Goal: Transaction & Acquisition: Purchase product/service

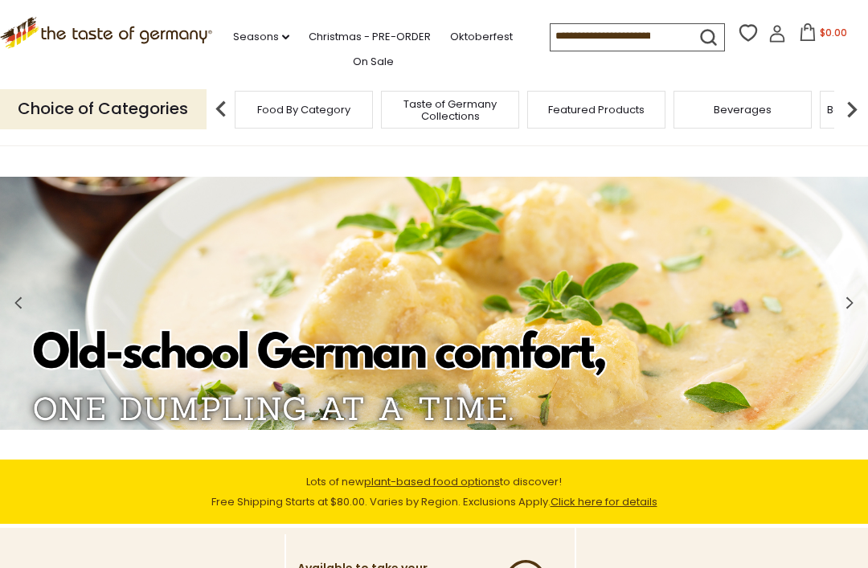
click at [837, 113] on img at bounding box center [852, 109] width 32 height 32
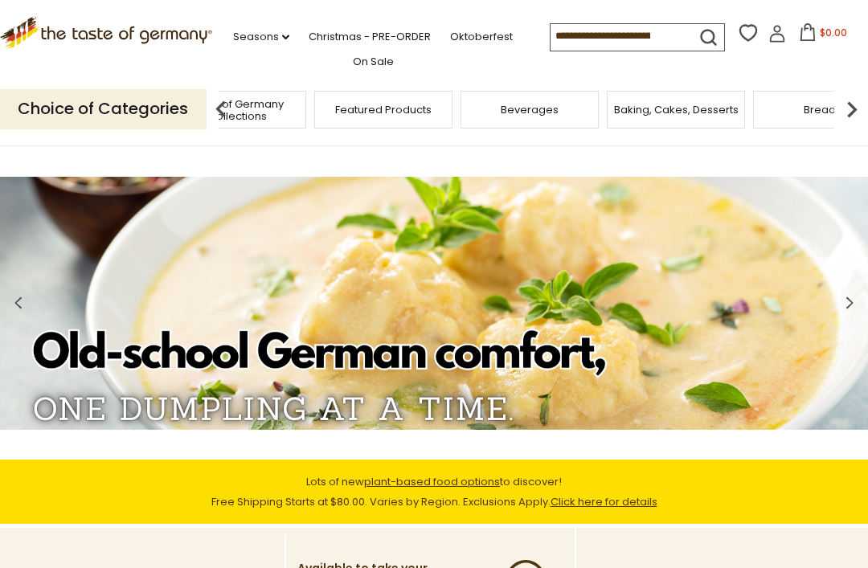
click at [848, 107] on img at bounding box center [852, 109] width 32 height 32
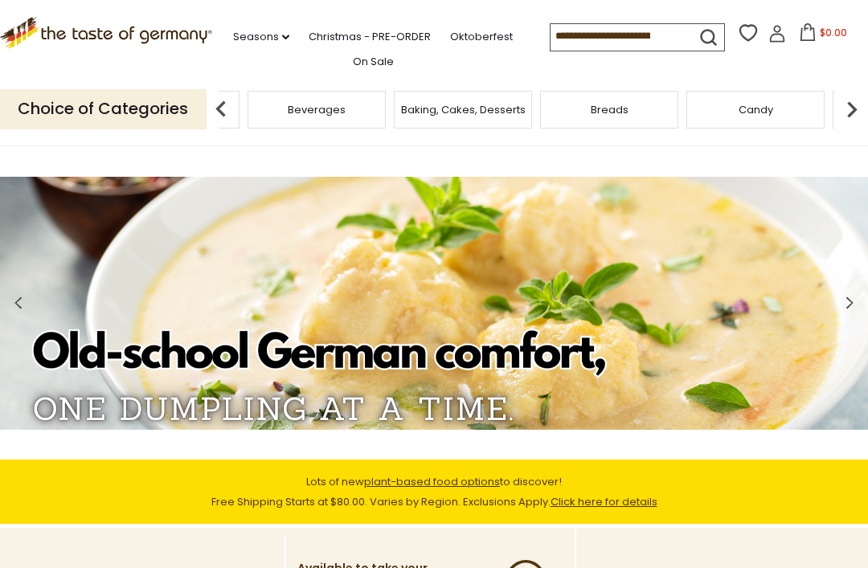
click at [847, 105] on img at bounding box center [852, 109] width 32 height 32
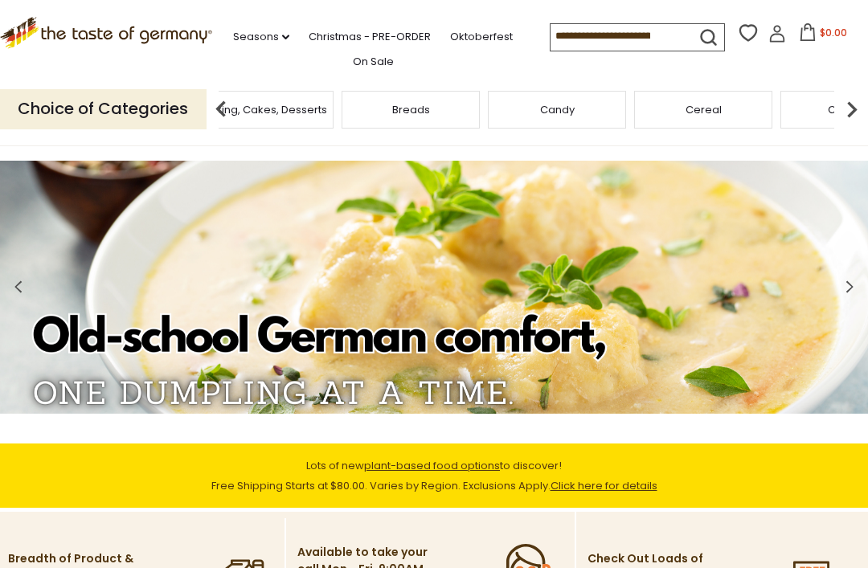
scroll to position [14, 0]
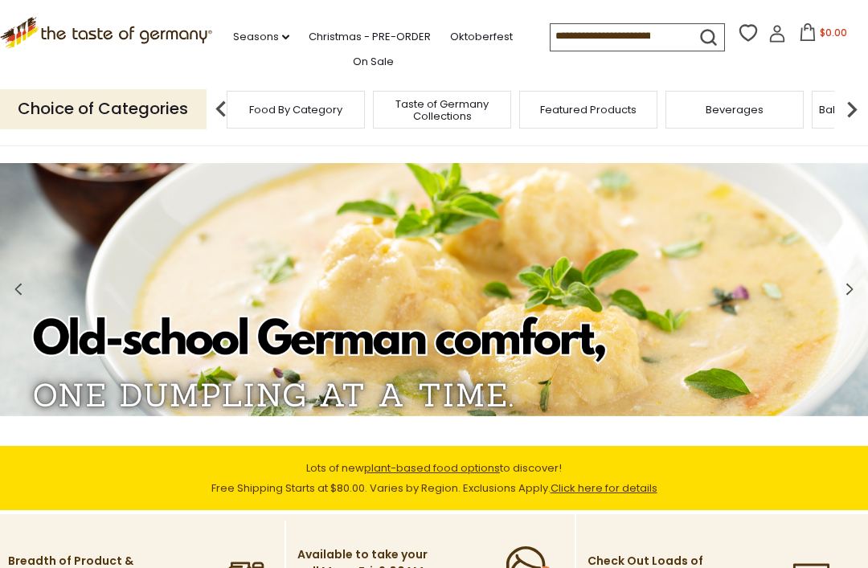
click at [322, 113] on span "Food By Category" at bounding box center [295, 110] width 93 height 12
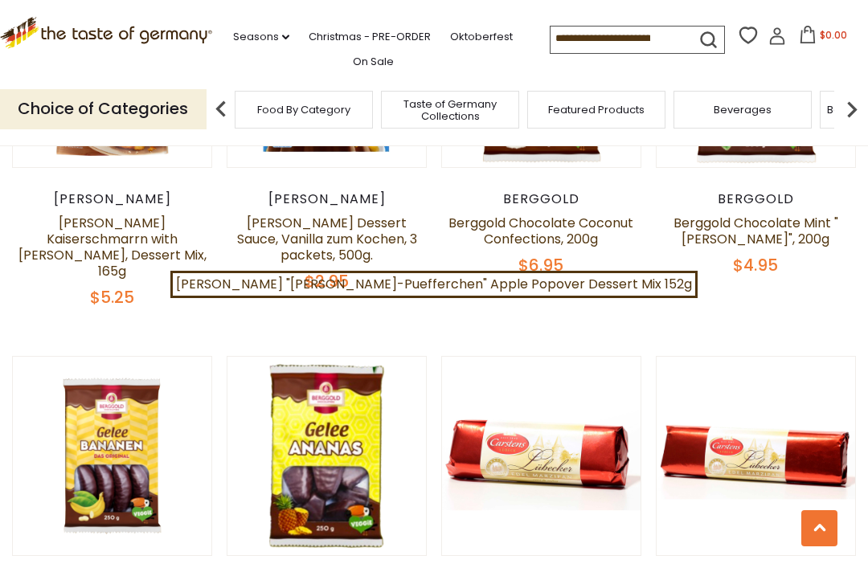
scroll to position [1796, 0]
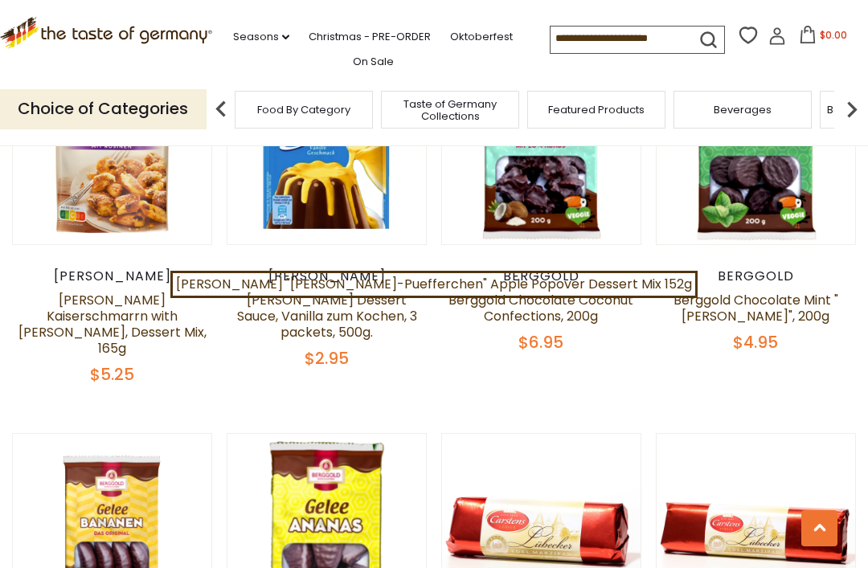
click at [592, 41] on input at bounding box center [619, 38] width 136 height 23
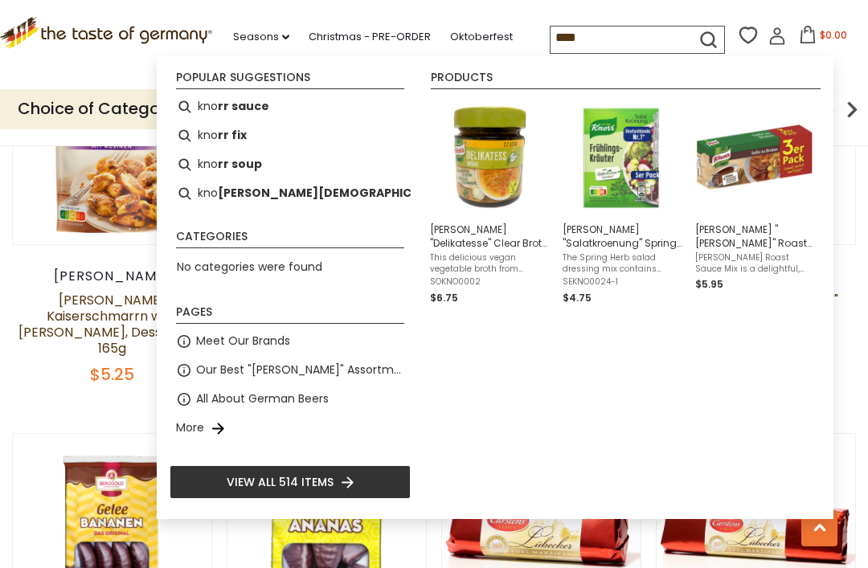
type input "*****"
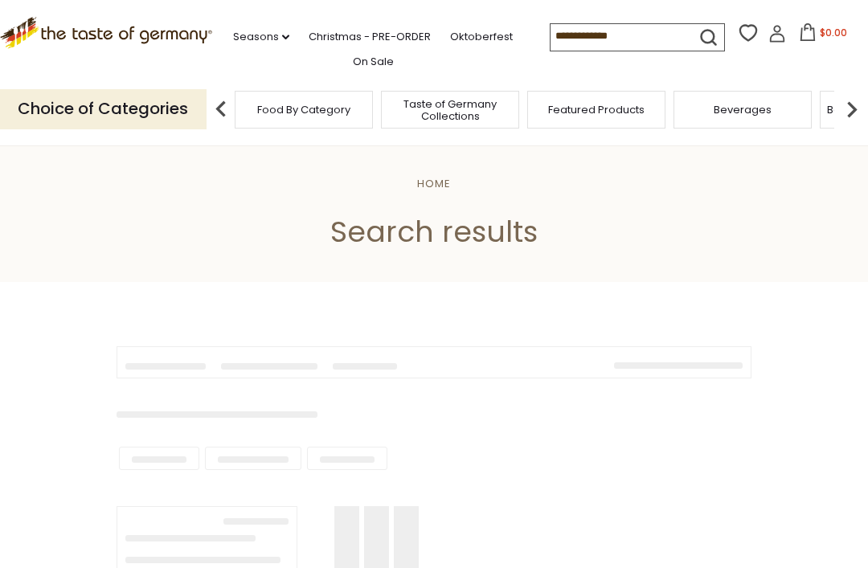
type input "*****"
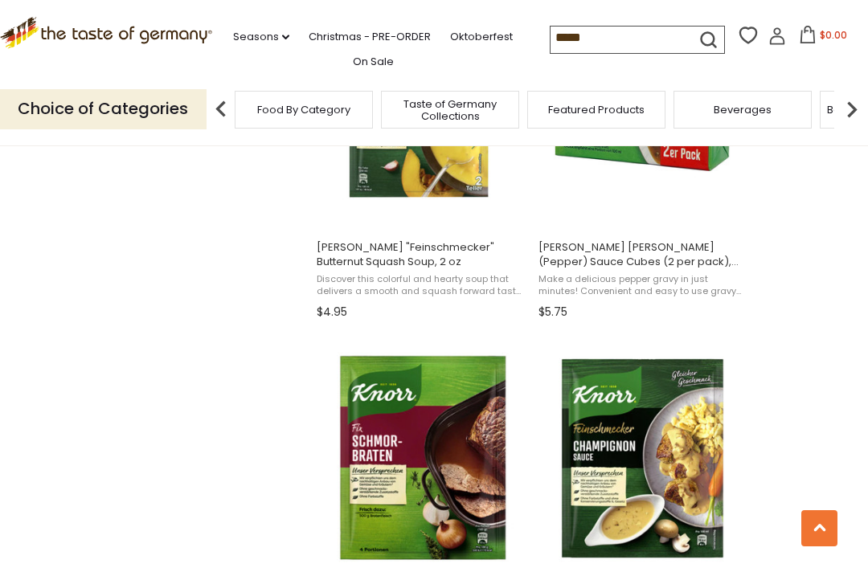
scroll to position [1513, 0]
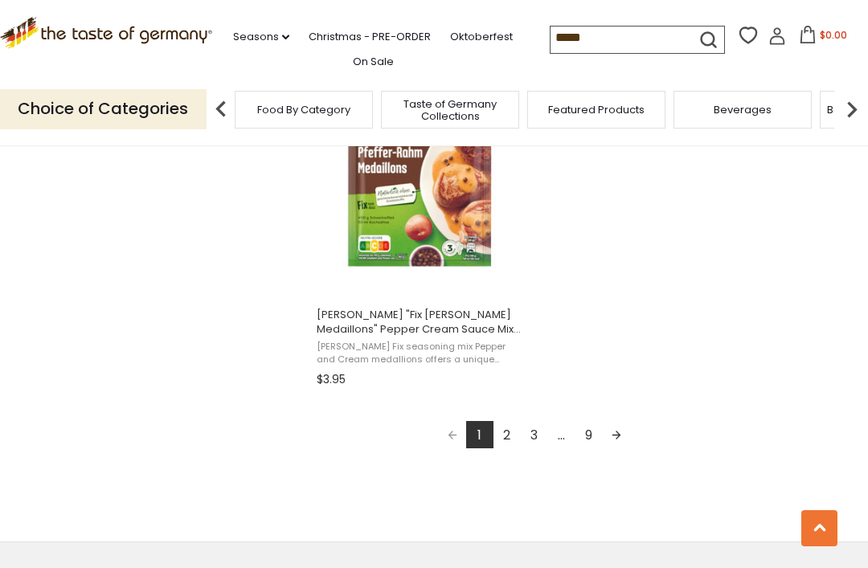
click at [505, 437] on link "2" at bounding box center [506, 434] width 27 height 27
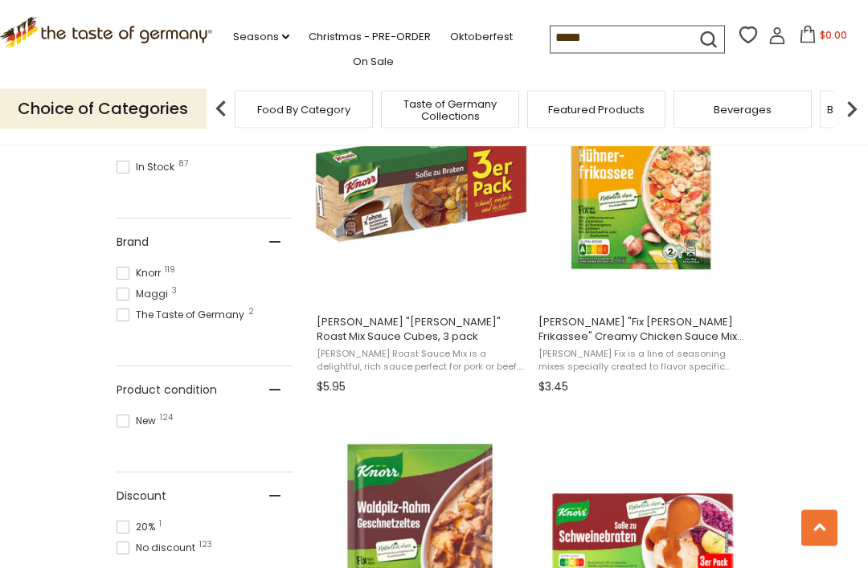
scroll to position [744, 0]
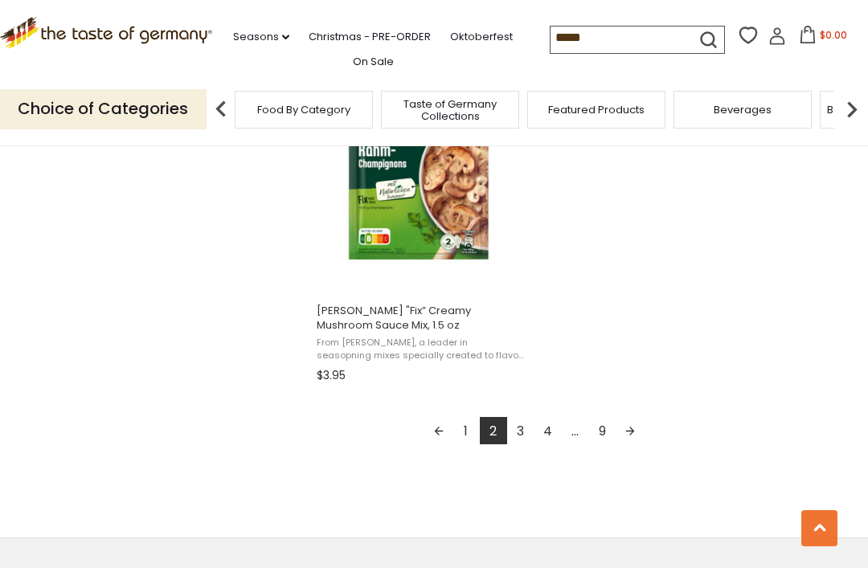
click at [520, 437] on link "3" at bounding box center [520, 430] width 27 height 27
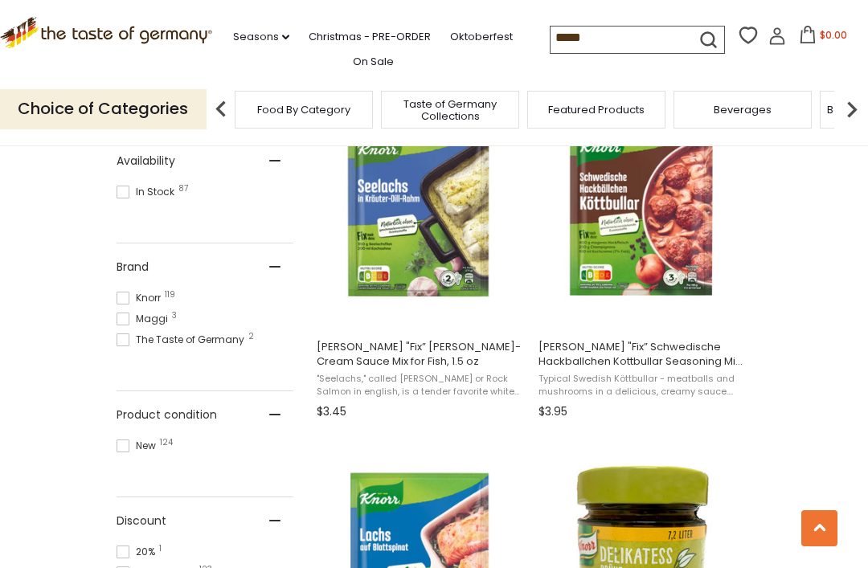
scroll to position [705, 0]
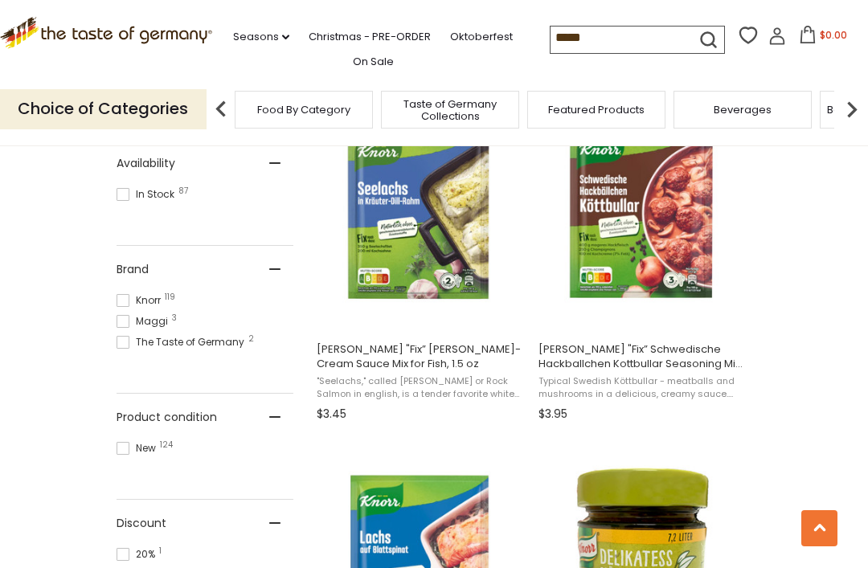
click at [673, 269] on img at bounding box center [642, 210] width 213 height 213
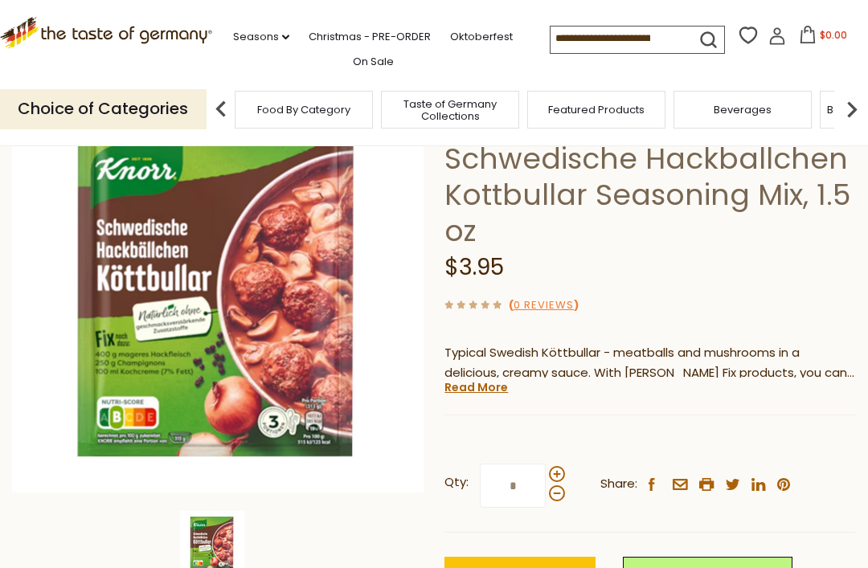
scroll to position [114, 0]
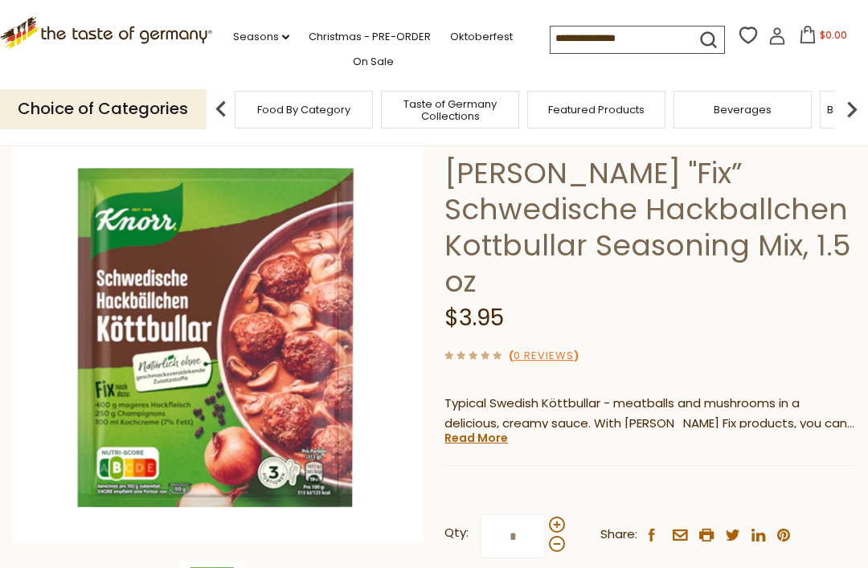
click at [481, 430] on link "Read More" at bounding box center [475, 438] width 63 height 16
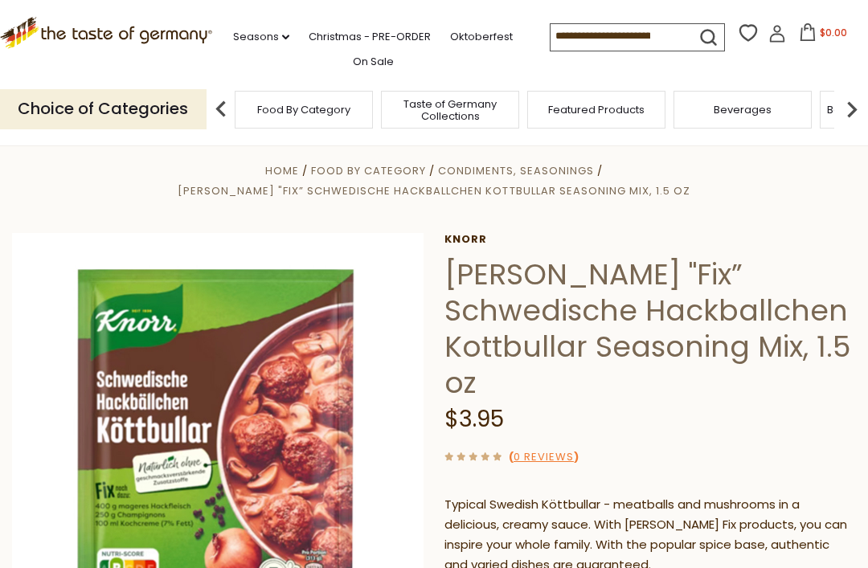
scroll to position [0, 0]
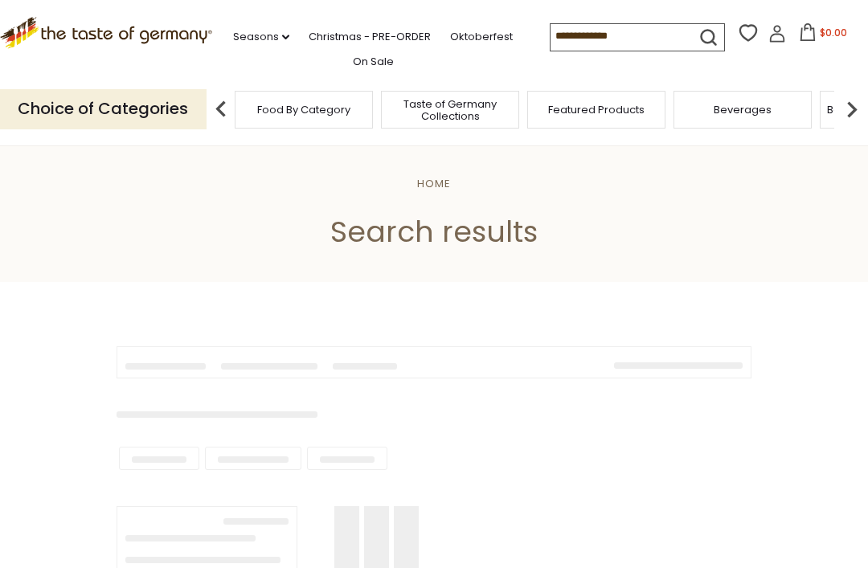
type input "*****"
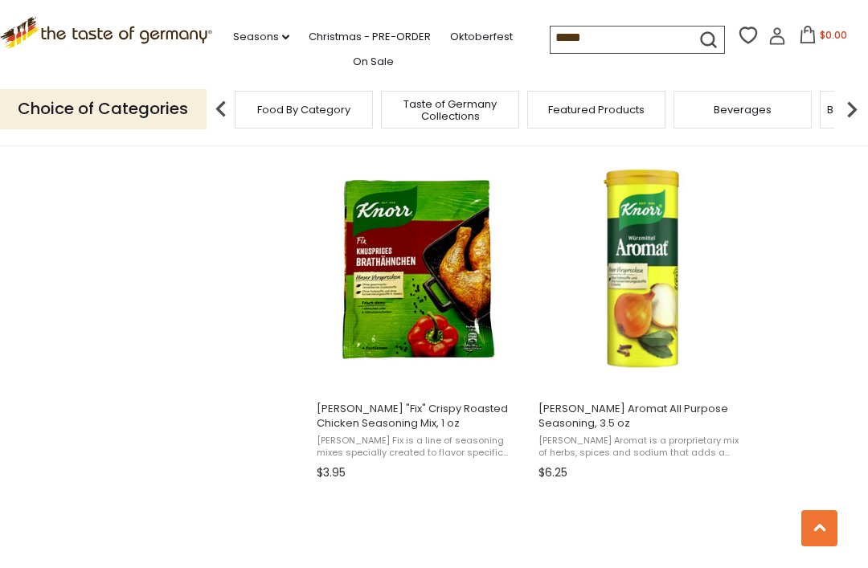
scroll to position [2049, 0]
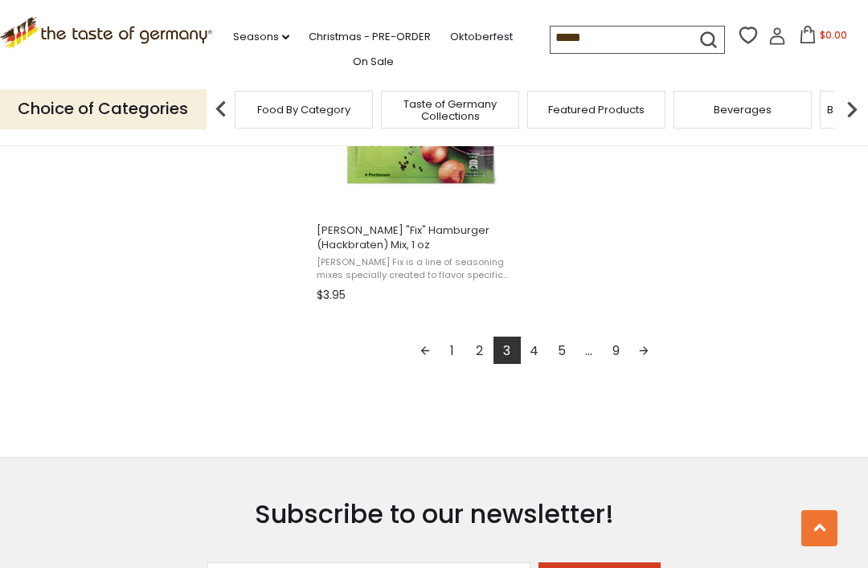
click at [537, 354] on link "4" at bounding box center [534, 350] width 27 height 27
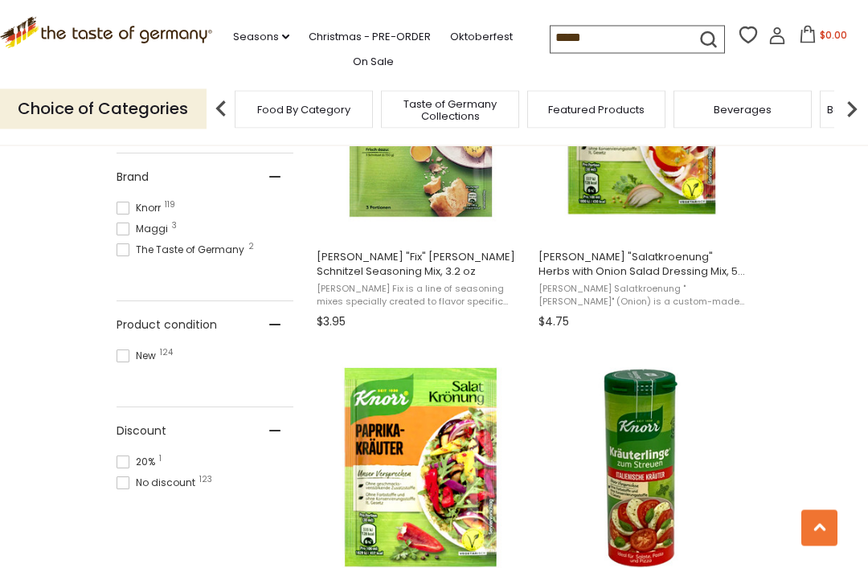
scroll to position [795, 0]
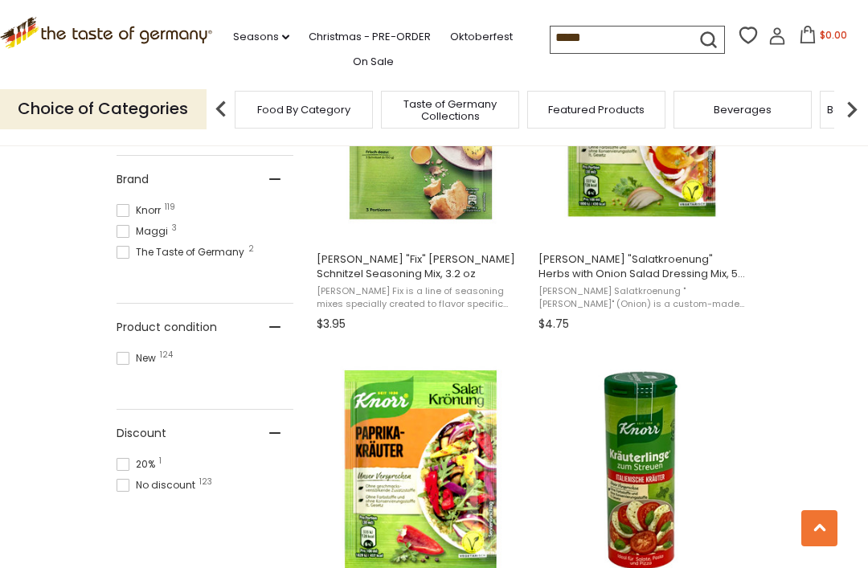
click at [444, 251] on span "Knorr "Fix" Wiener Schnitzel Seasoning Mix, 3.2 oz Knorr Fix is a line of seaso…" at bounding box center [420, 288] width 213 height 96
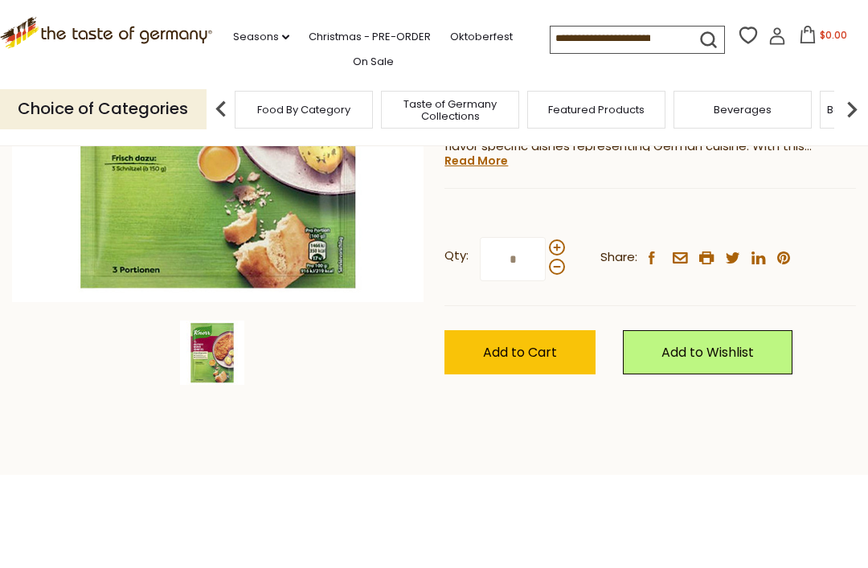
scroll to position [316, 0]
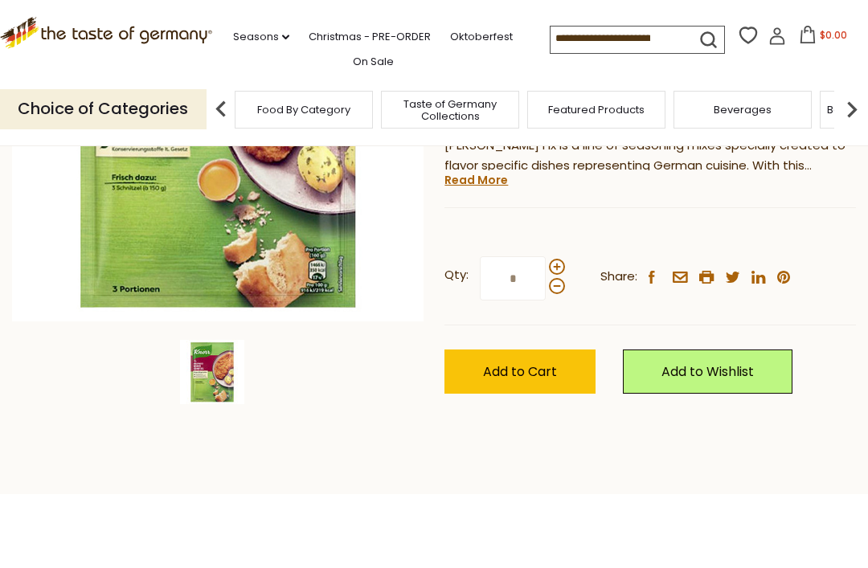
click at [536, 362] on span "Add to Cart" at bounding box center [520, 371] width 74 height 18
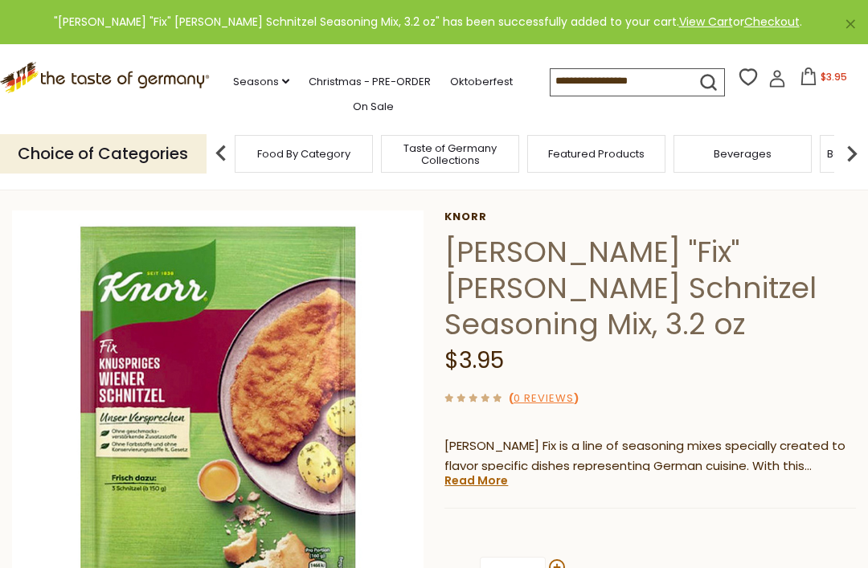
scroll to position [0, 0]
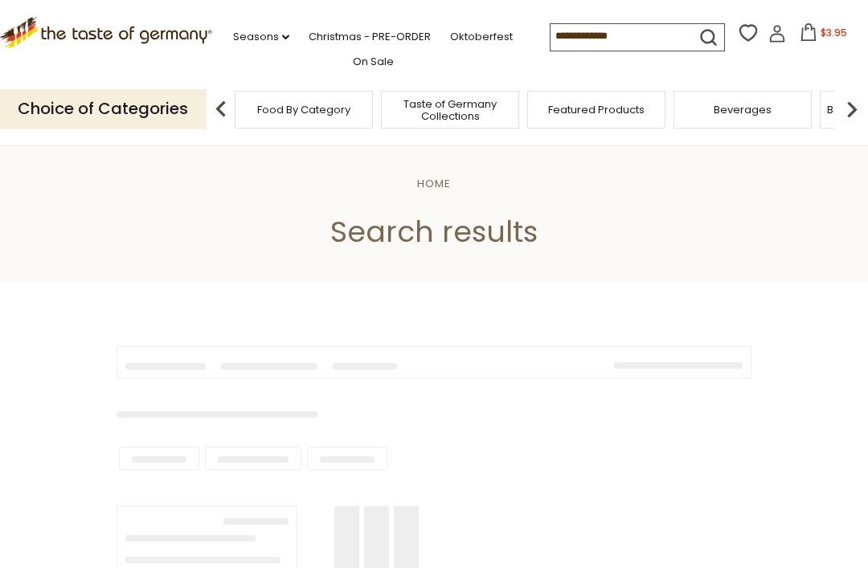
type input "*****"
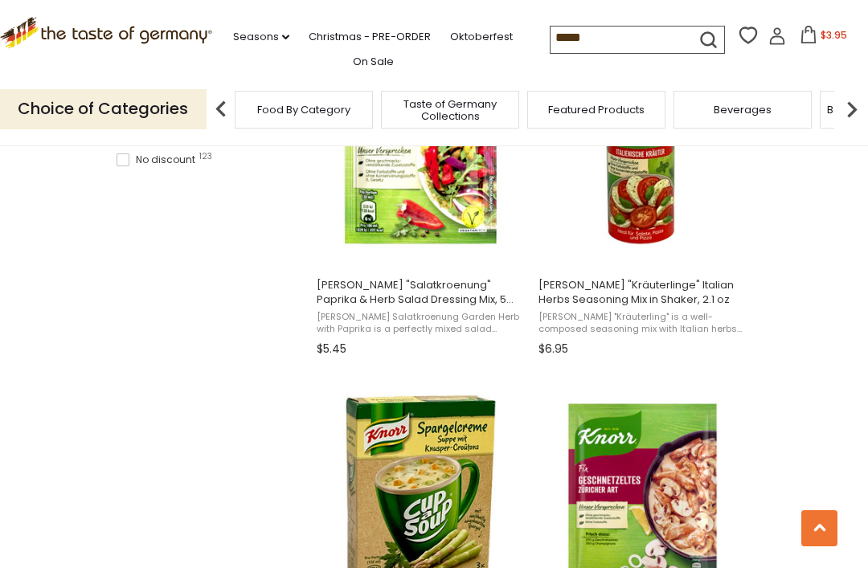
scroll to position [1121, 0]
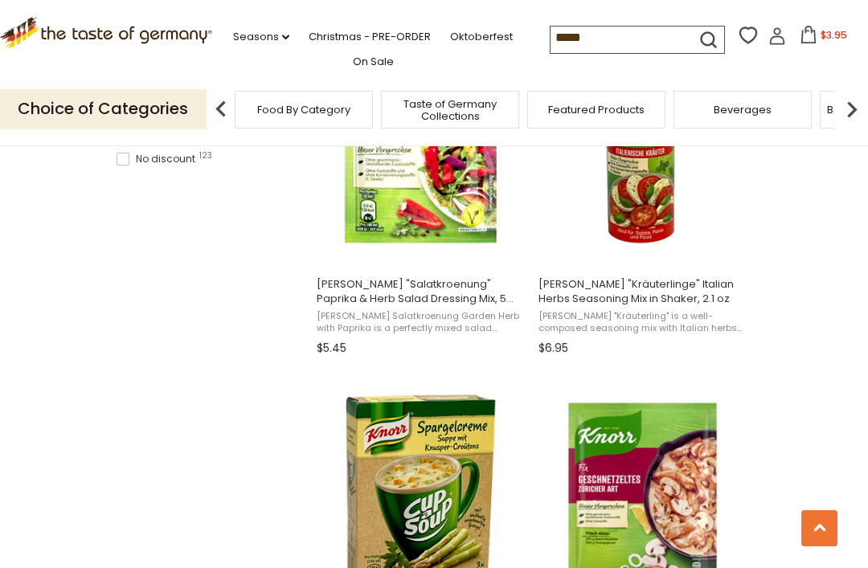
click at [690, 275] on span "Knorr "Kräuterlinge" Italian Herbs Seasoning Mix in Shaker, 2.1 oz Knorr "Kräut…" at bounding box center [642, 313] width 213 height 96
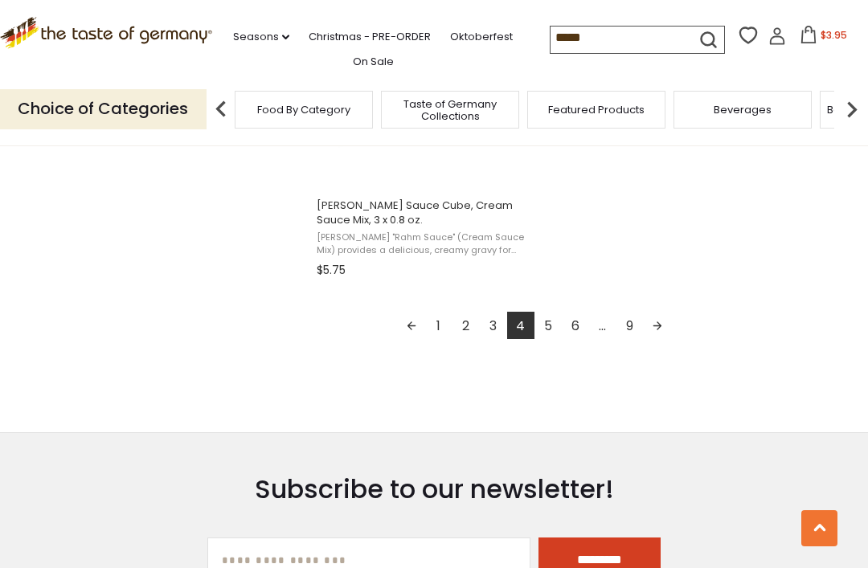
click at [547, 321] on link "5" at bounding box center [547, 325] width 27 height 27
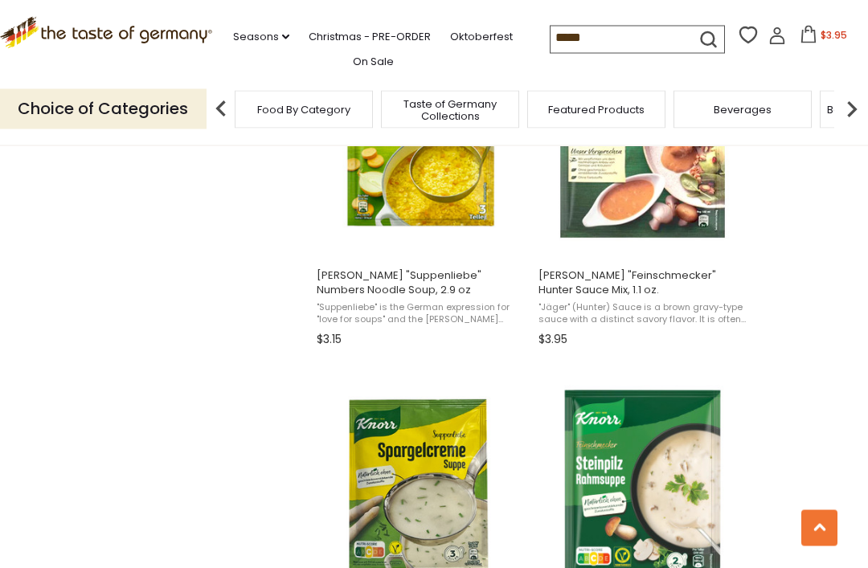
scroll to position [2202, 0]
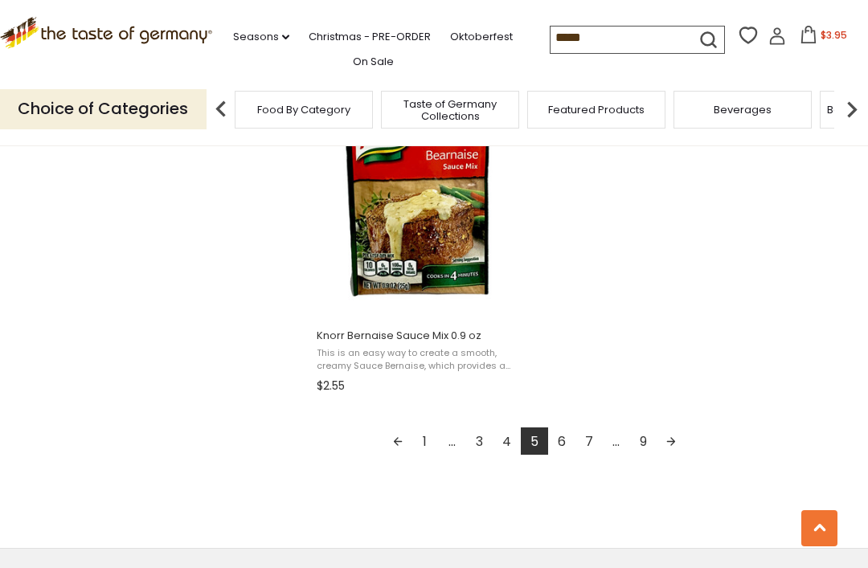
click at [559, 429] on link "6" at bounding box center [561, 441] width 27 height 27
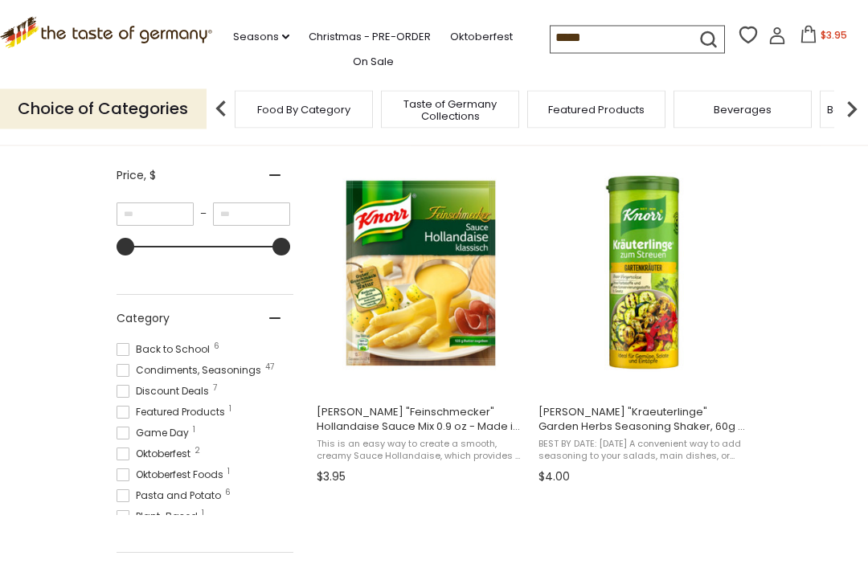
scroll to position [294, 0]
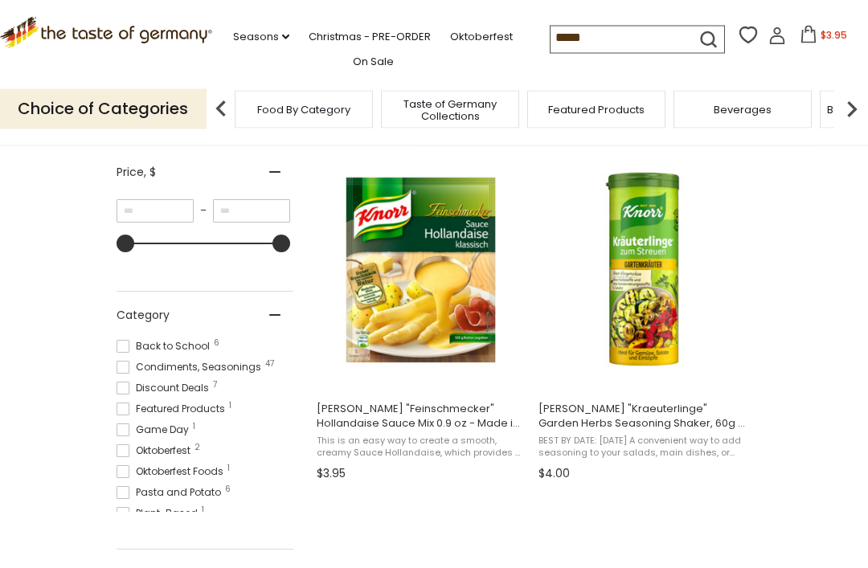
click at [664, 367] on button "Add to cart" at bounding box center [641, 373] width 211 height 35
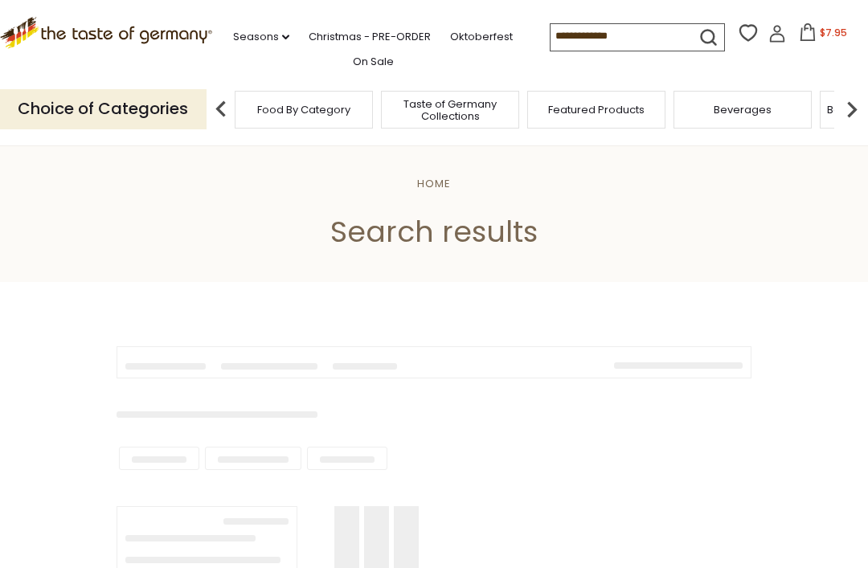
type input "*****"
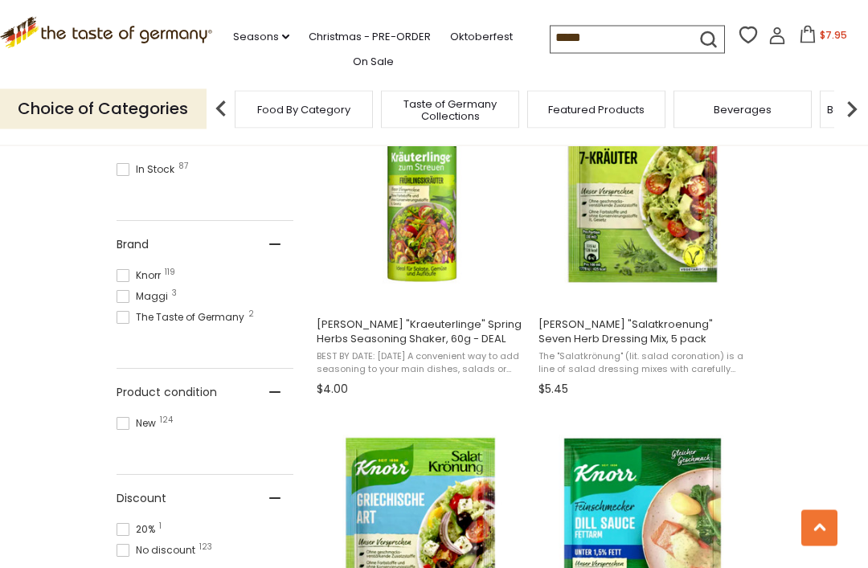
scroll to position [733, 0]
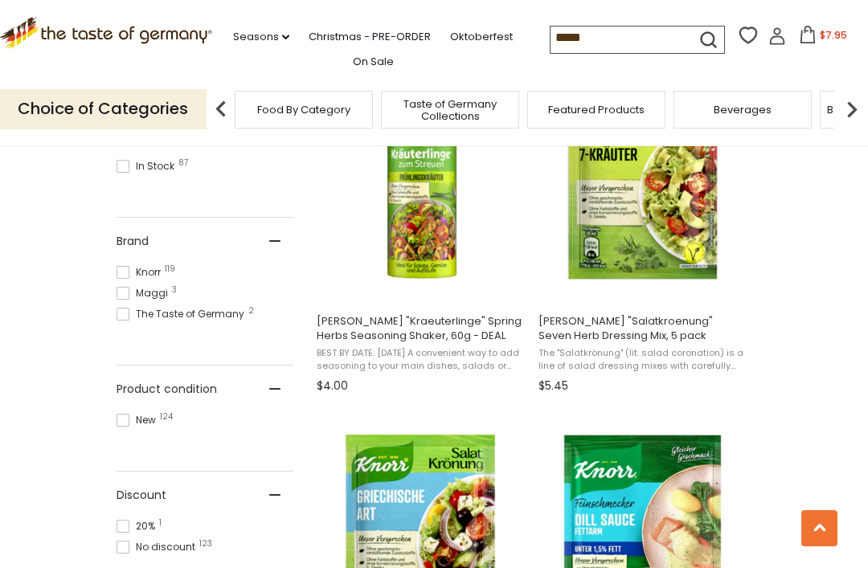
click at [447, 317] on span "[PERSON_NAME] "Kraeuterlinge" Spring Herbs Seasoning Shaker, 60g - DEAL" at bounding box center [421, 328] width 208 height 29
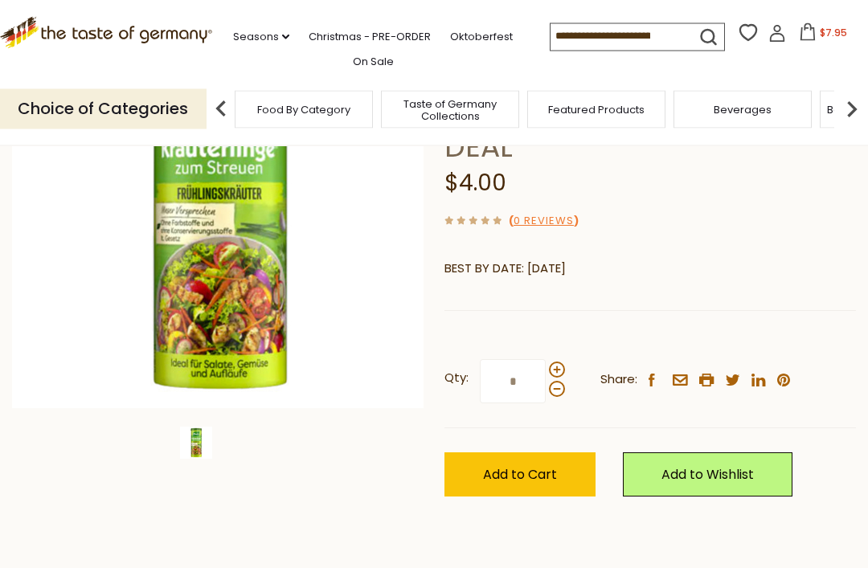
scroll to position [229, 0]
click at [540, 465] on span "Add to Cart" at bounding box center [520, 474] width 74 height 18
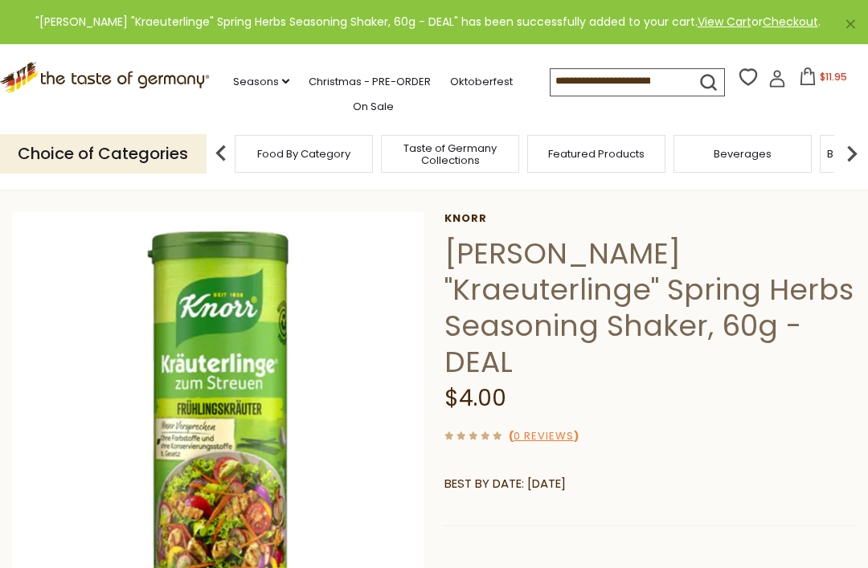
scroll to position [0, 0]
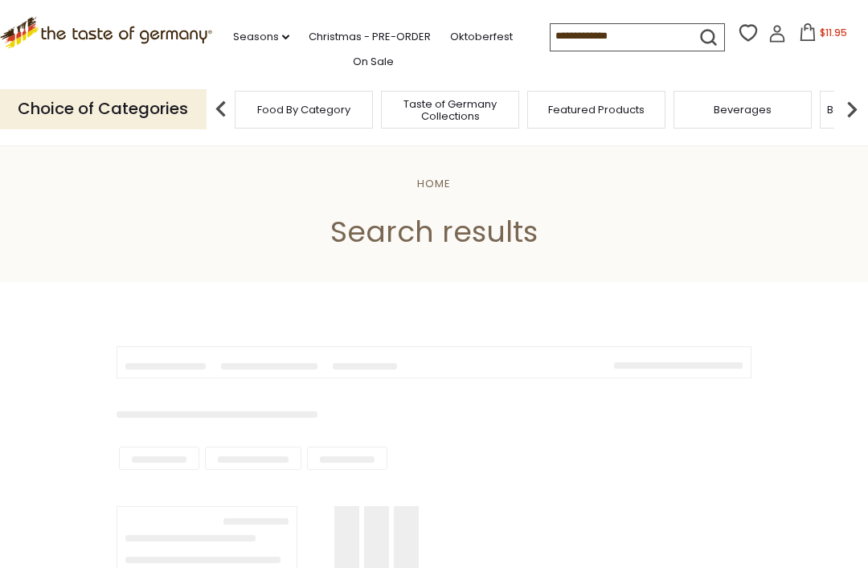
type input "*****"
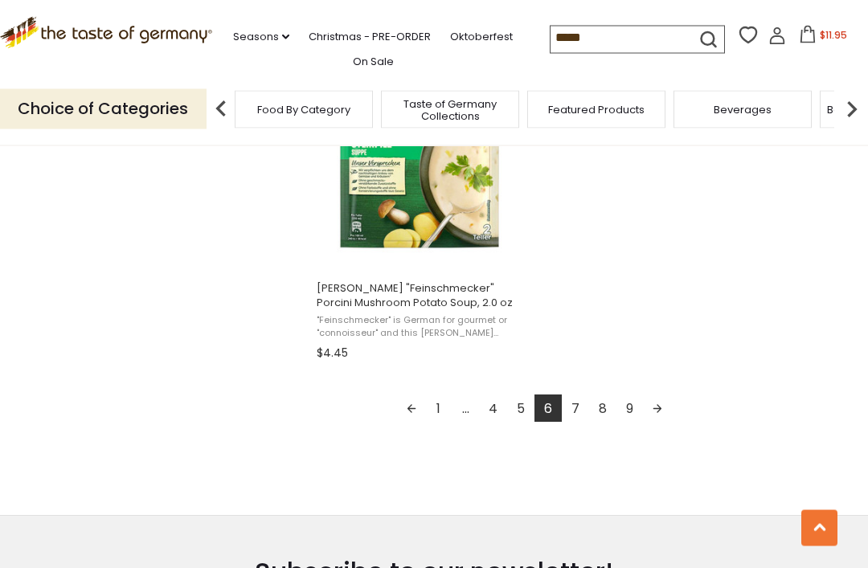
click at [580, 407] on link "7" at bounding box center [575, 408] width 27 height 27
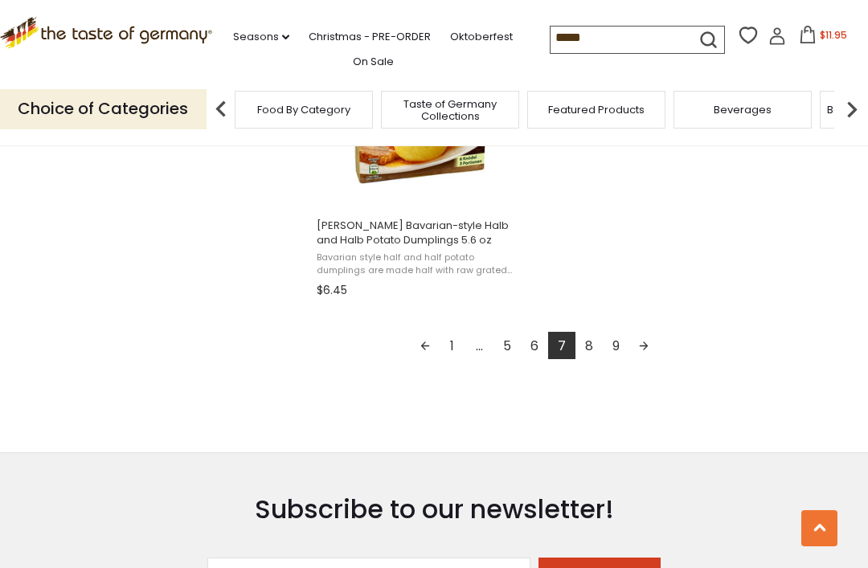
scroll to position [2935, 0]
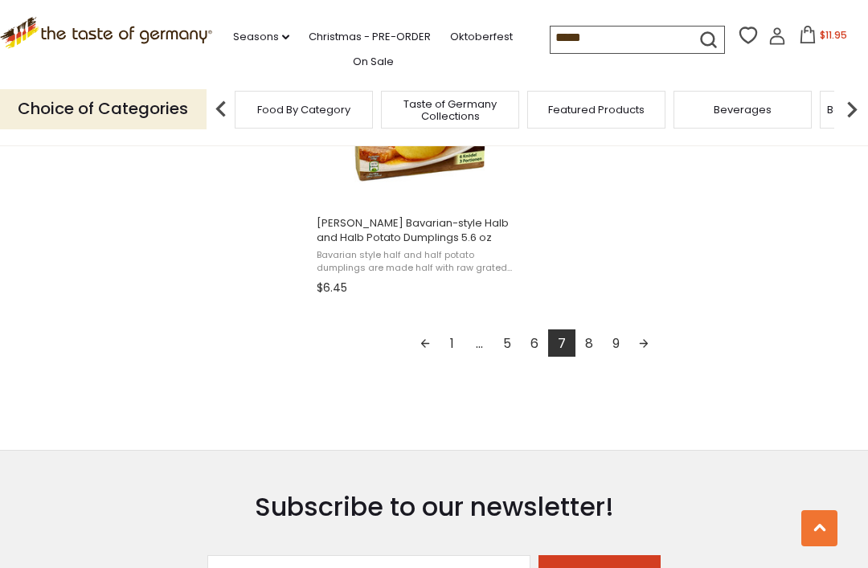
click at [820, 39] on span "$11.95" at bounding box center [833, 35] width 27 height 14
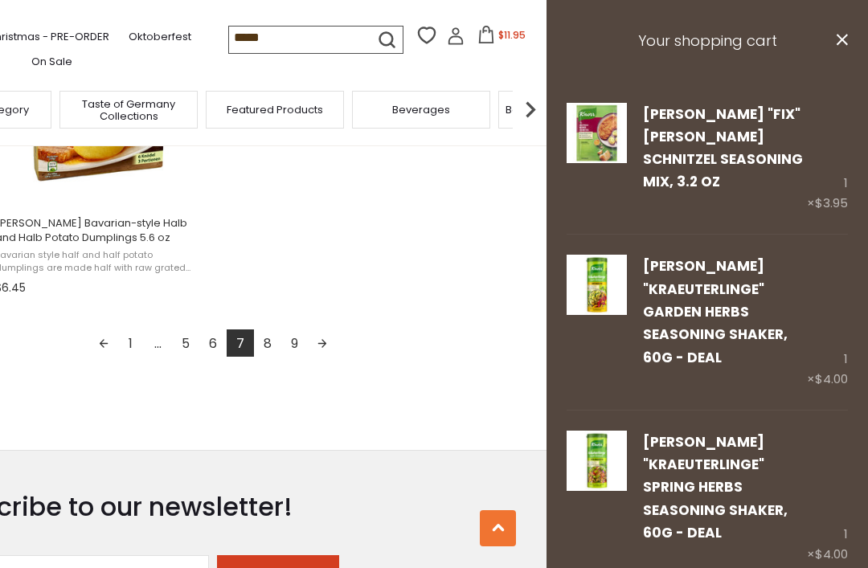
click at [264, 348] on link "8" at bounding box center [267, 343] width 27 height 27
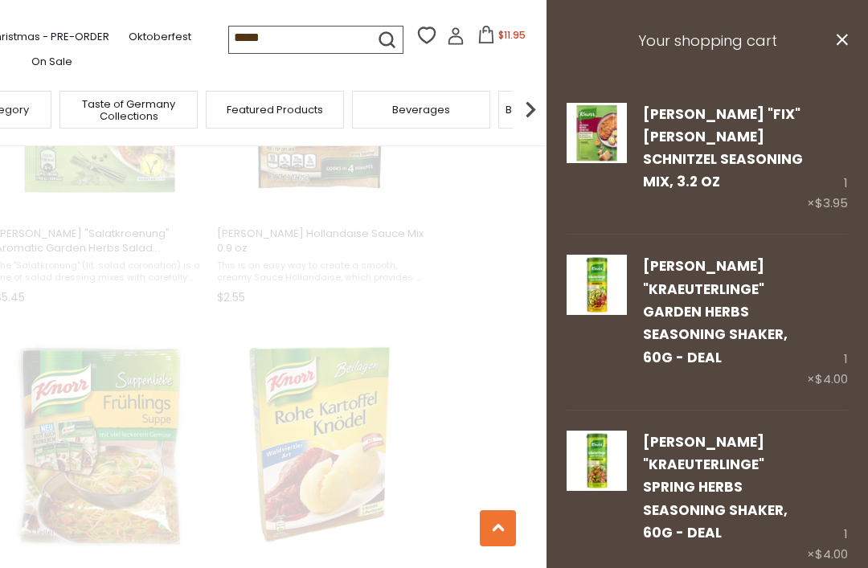
scroll to position [1113, 0]
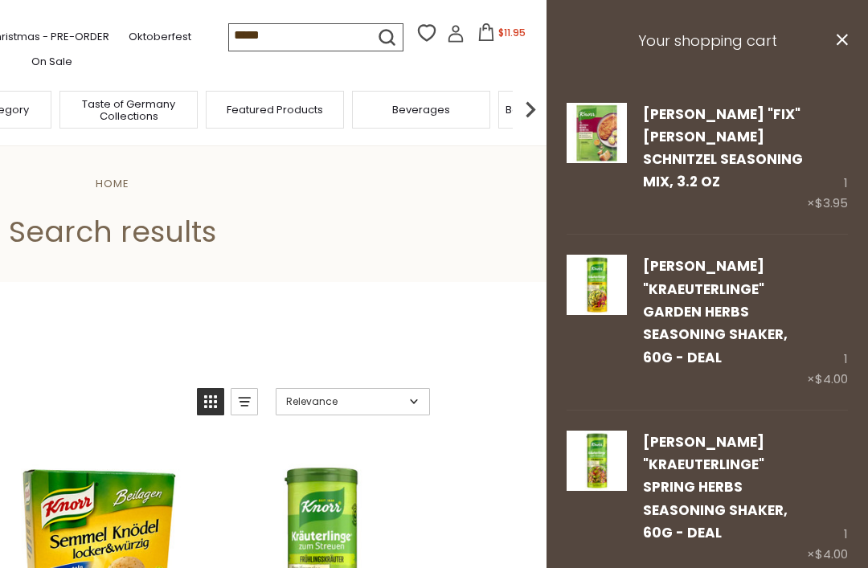
click at [844, 45] on icon "close" at bounding box center [842, 40] width 12 height 12
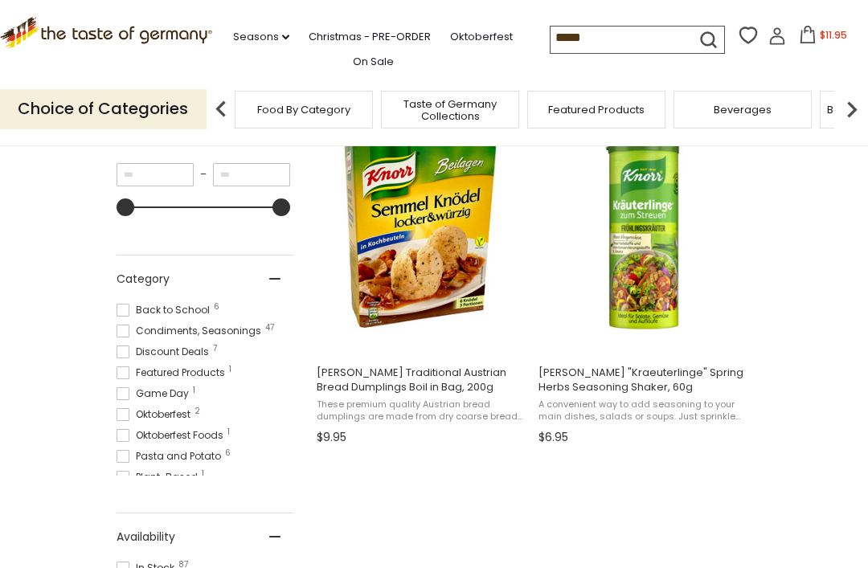
scroll to position [332, 0]
click at [658, 309] on img at bounding box center [642, 232] width 213 height 213
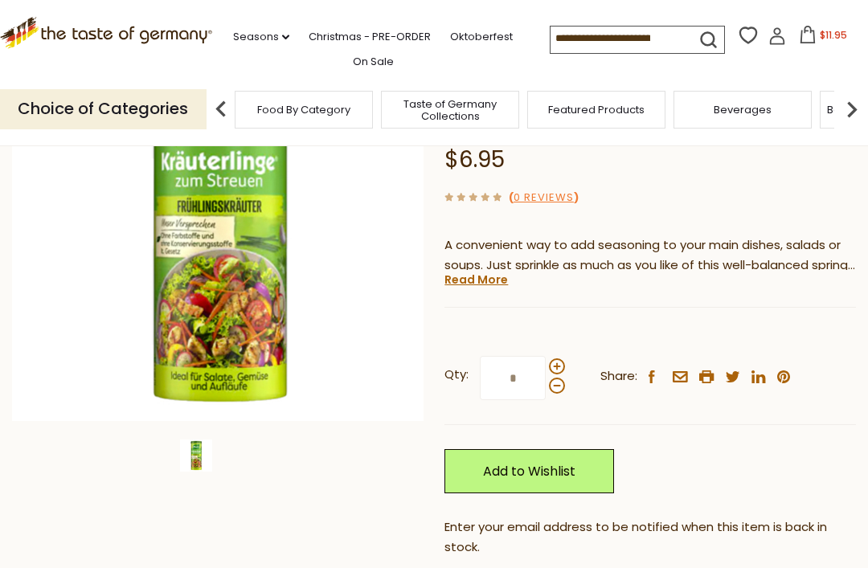
scroll to position [218, 0]
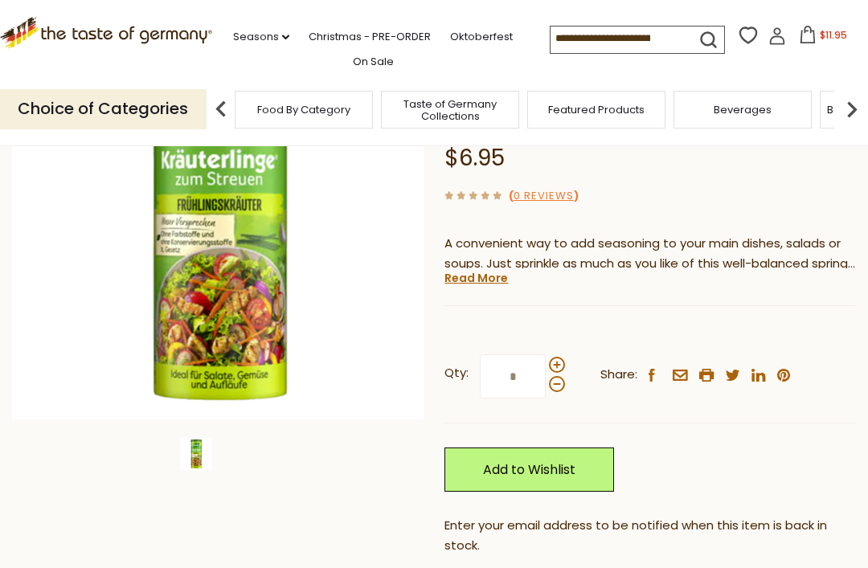
click at [569, 473] on link "Add to Wishlist" at bounding box center [529, 470] width 170 height 44
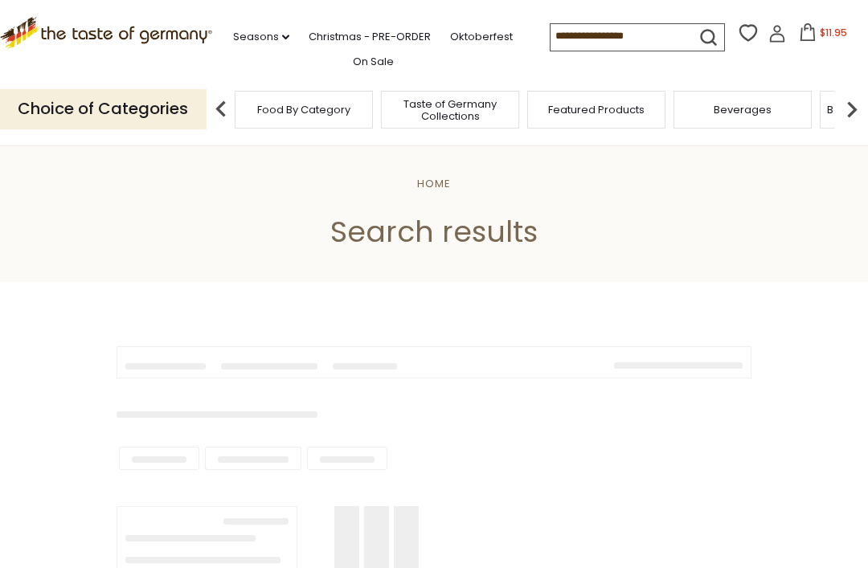
type input "*****"
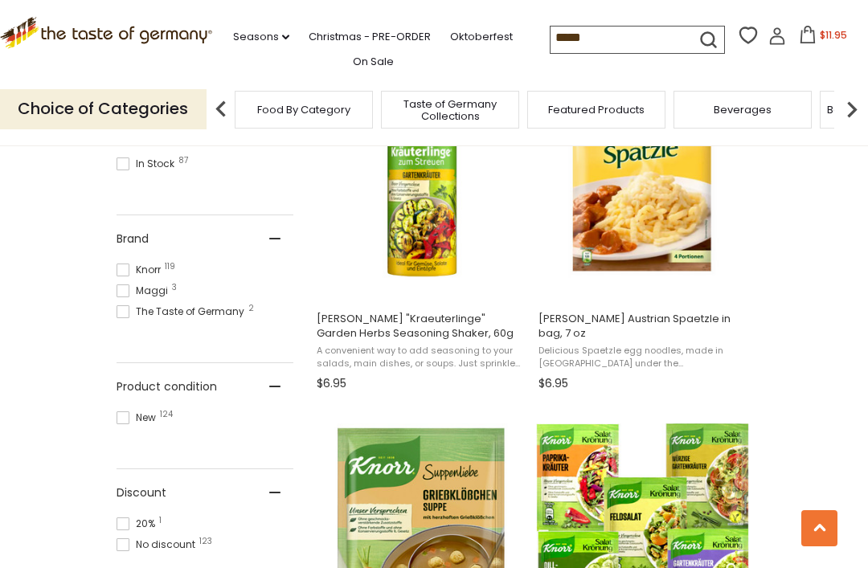
scroll to position [734, 0]
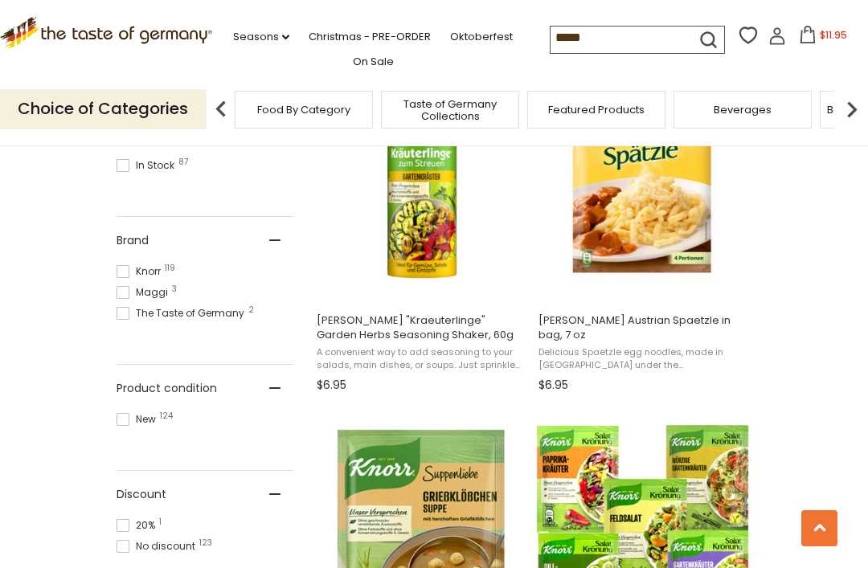
click at [666, 320] on span "[PERSON_NAME] Austrian Spaetzle in bag, 7 oz" at bounding box center [642, 327] width 208 height 29
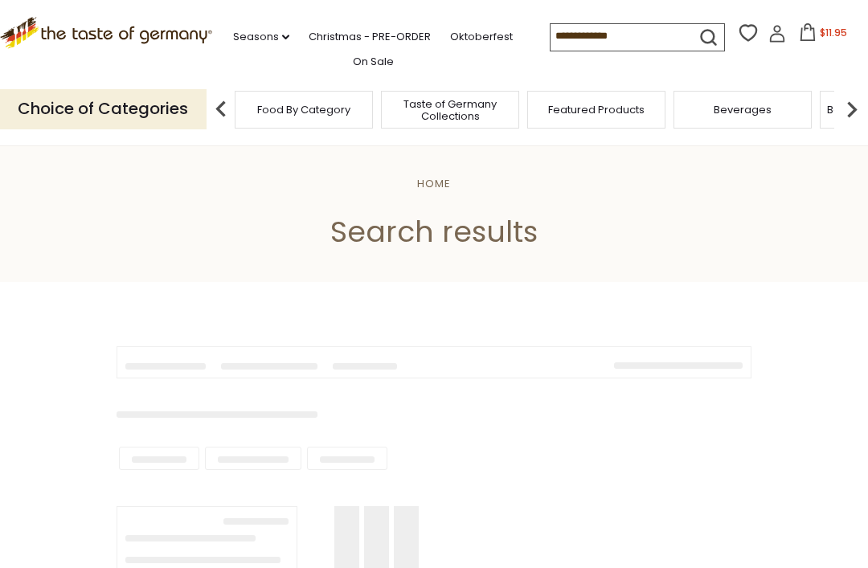
type input "*****"
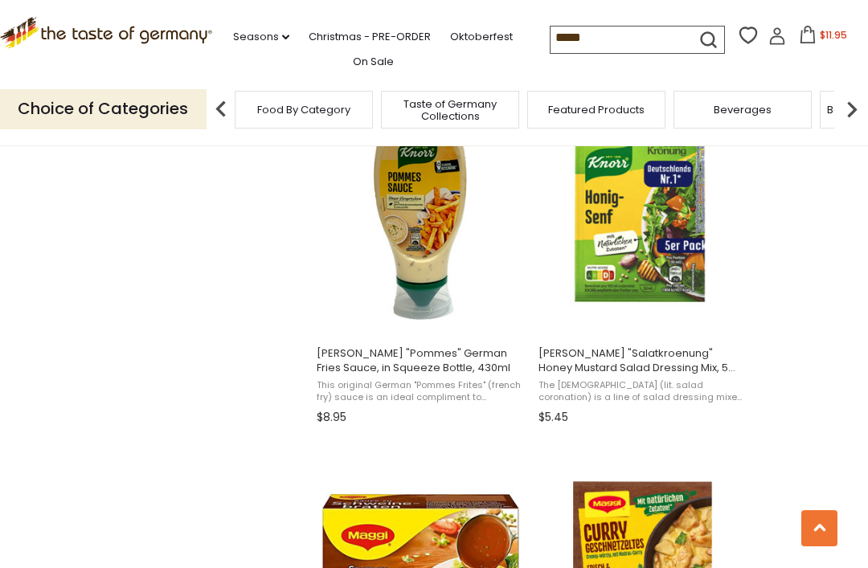
scroll to position [2105, 0]
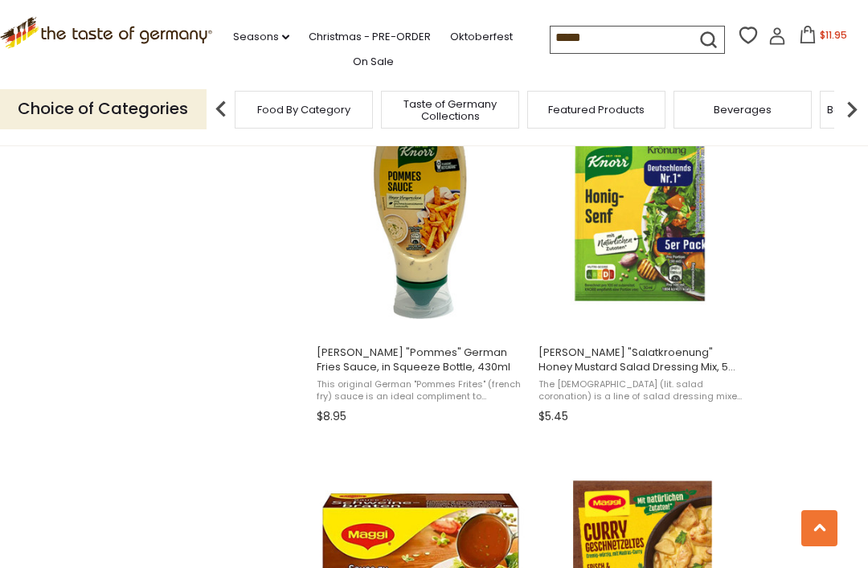
click at [664, 289] on img at bounding box center [642, 212] width 213 height 213
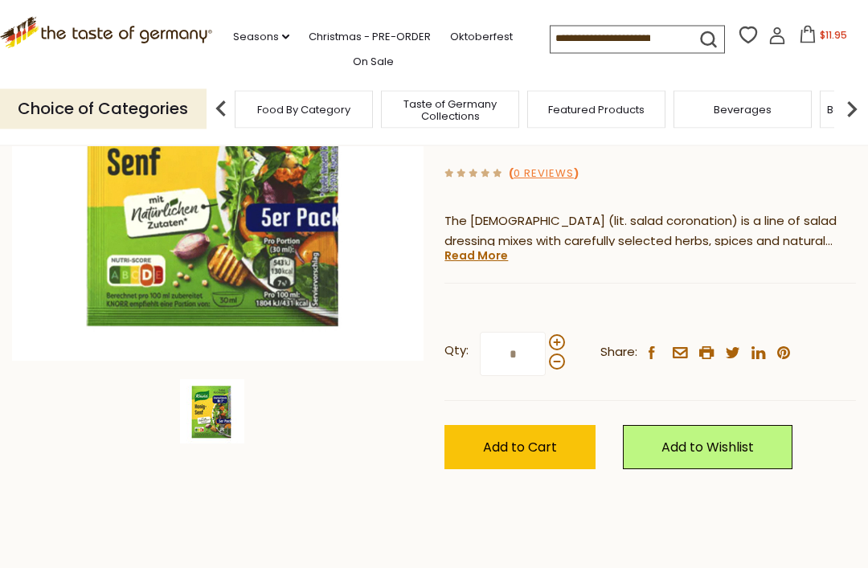
scroll to position [278, 0]
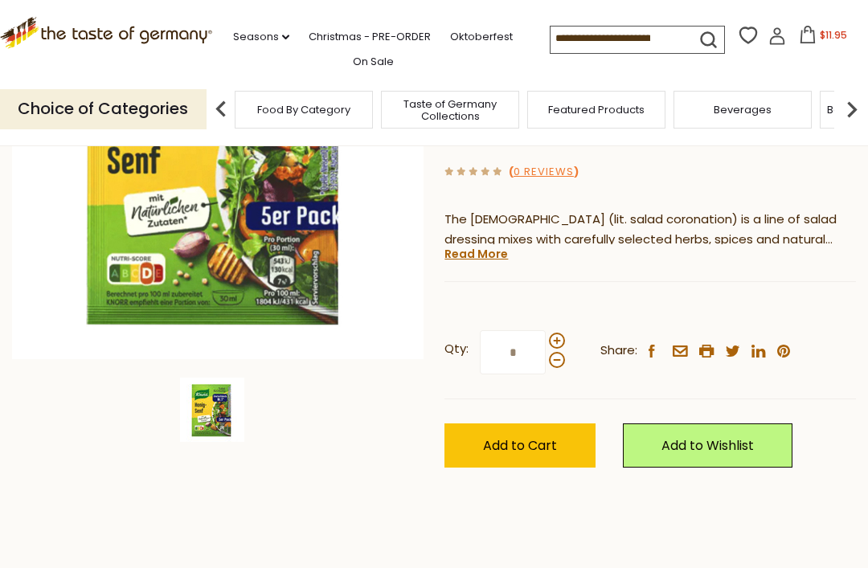
click at [557, 436] on span "Add to Cart" at bounding box center [520, 445] width 74 height 18
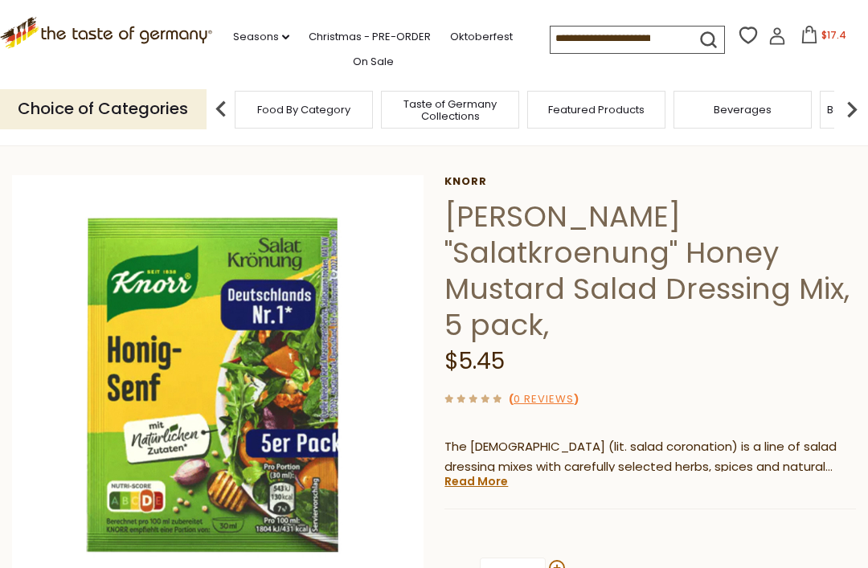
scroll to position [0, 0]
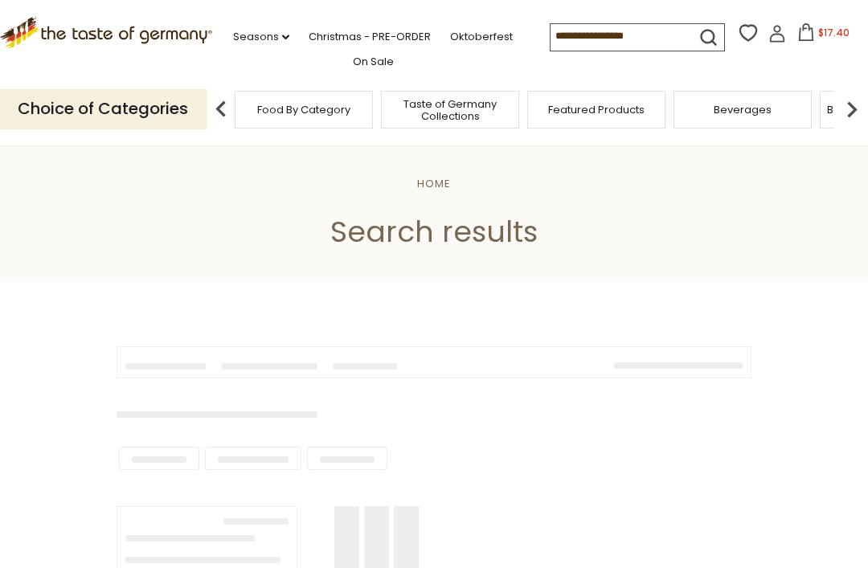
type input "*****"
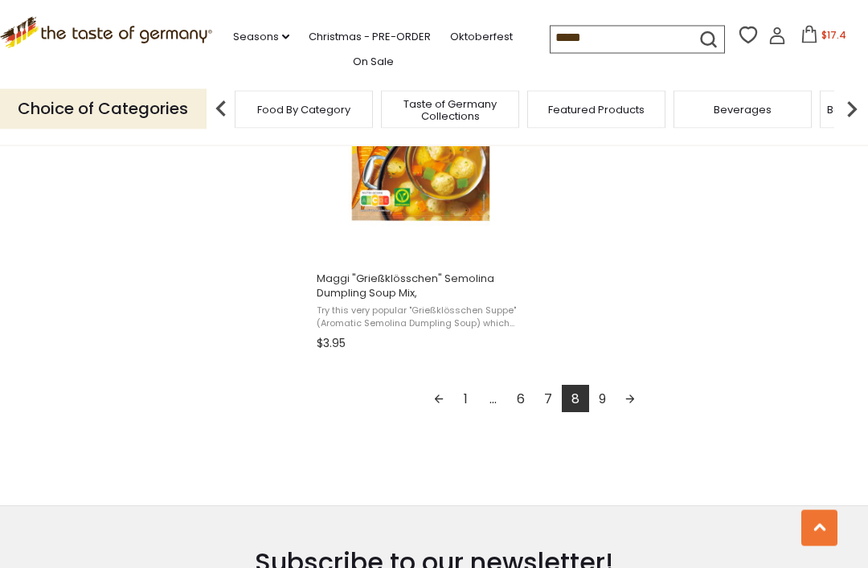
click at [601, 400] on link "9" at bounding box center [602, 399] width 27 height 27
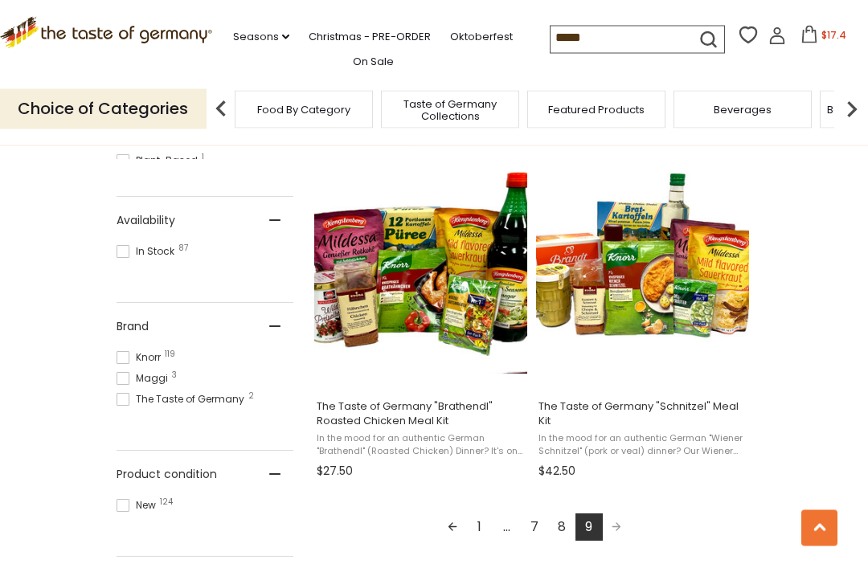
scroll to position [648, 0]
click at [669, 407] on span "The Taste of Germany "Schnitzel" Meal Kit" at bounding box center [642, 413] width 208 height 29
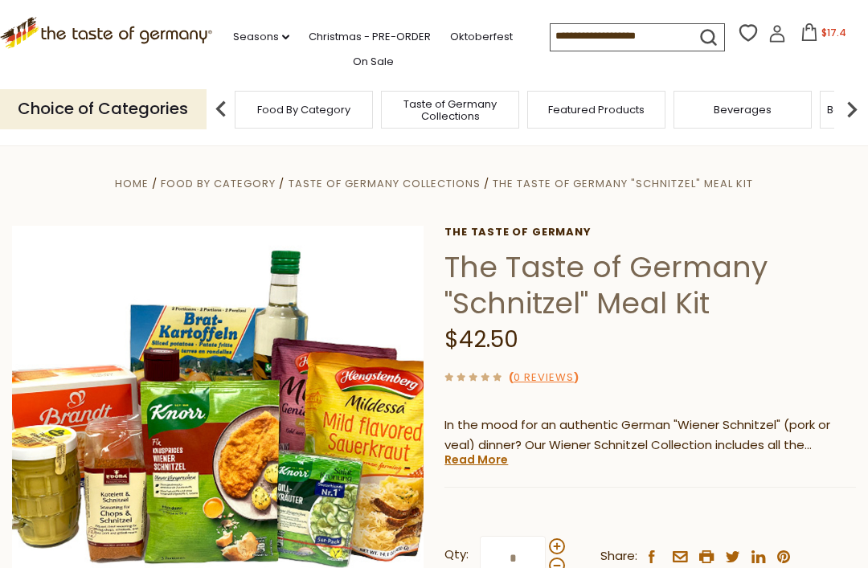
click at [489, 465] on link "Read More" at bounding box center [475, 460] width 63 height 16
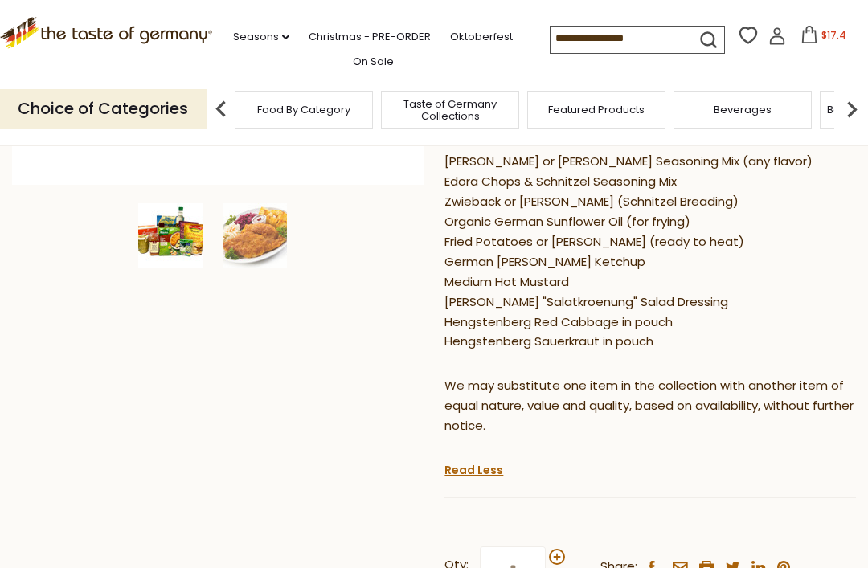
scroll to position [444, 0]
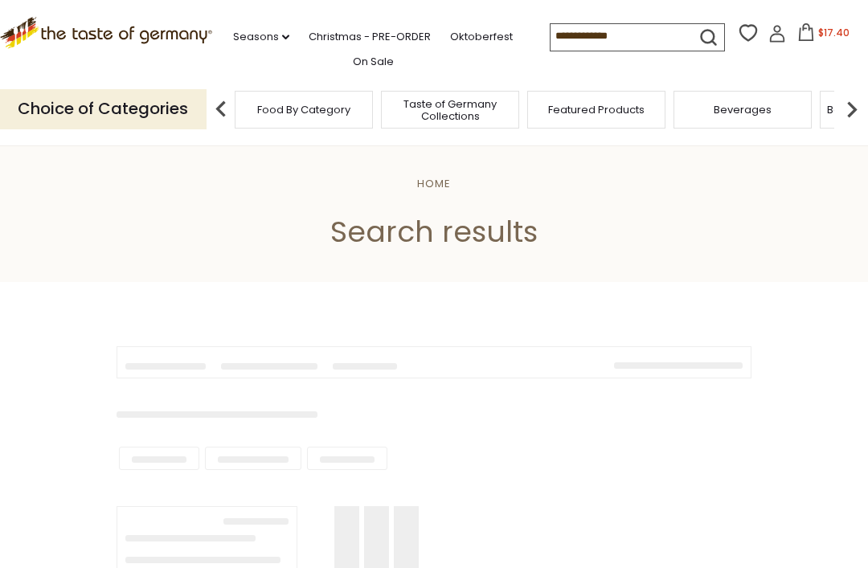
type input "*****"
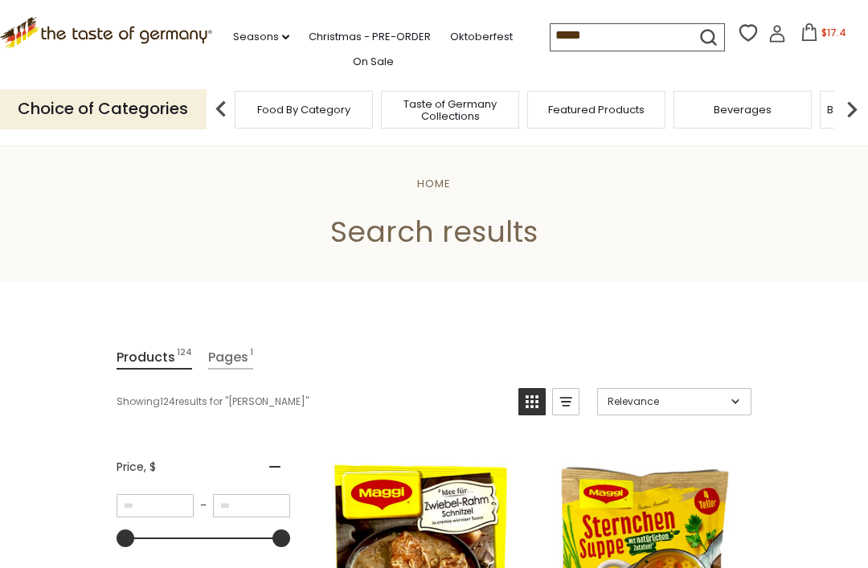
scroll to position [1499, 0]
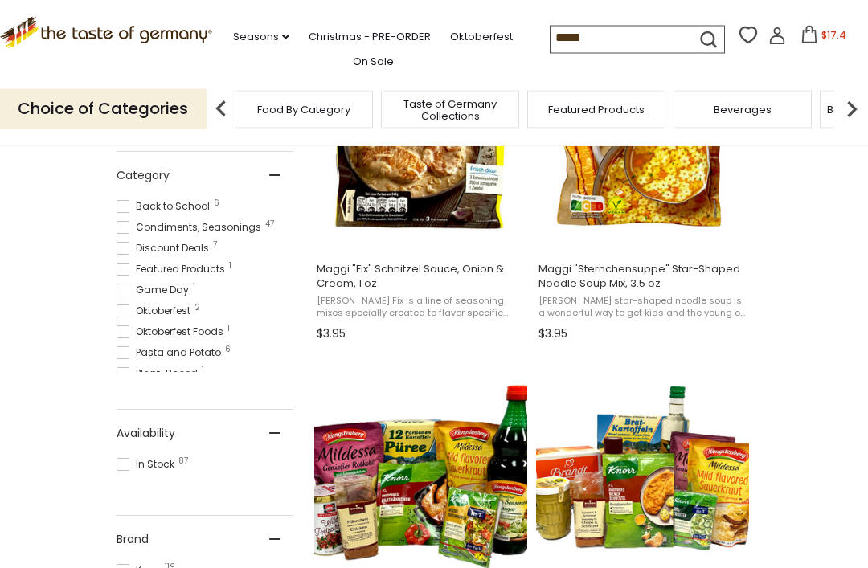
scroll to position [435, 0]
click at [335, 104] on span "Food By Category" at bounding box center [303, 110] width 93 height 12
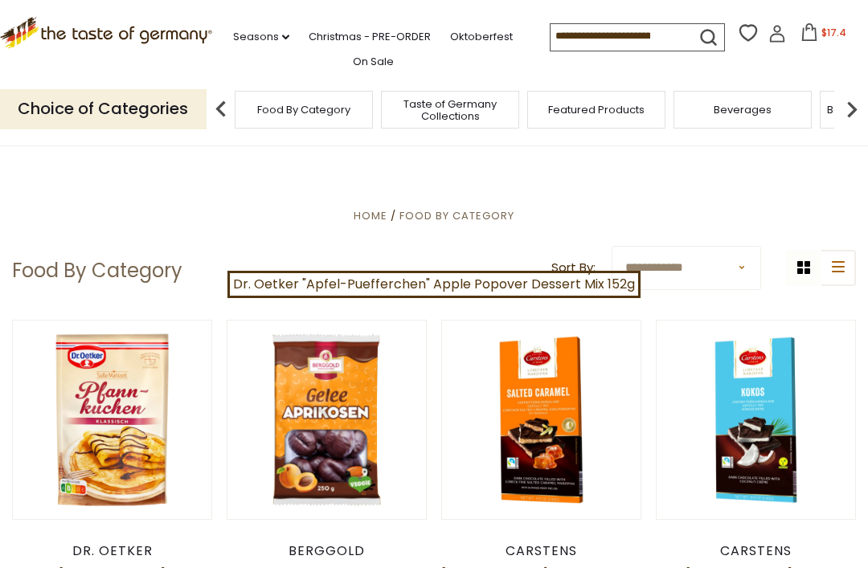
click at [850, 107] on img at bounding box center [852, 109] width 32 height 32
click at [803, 108] on div "Cookies" at bounding box center [872, 110] width 138 height 38
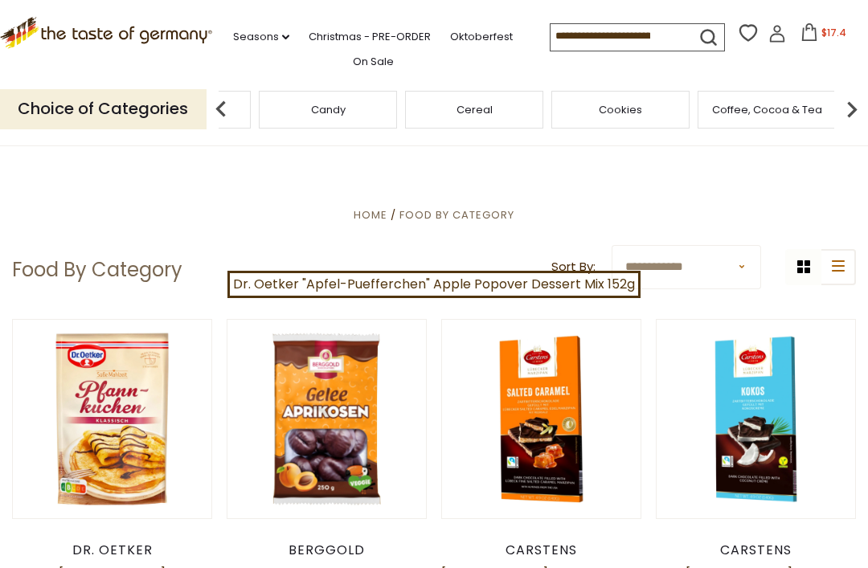
scroll to position [2, 0]
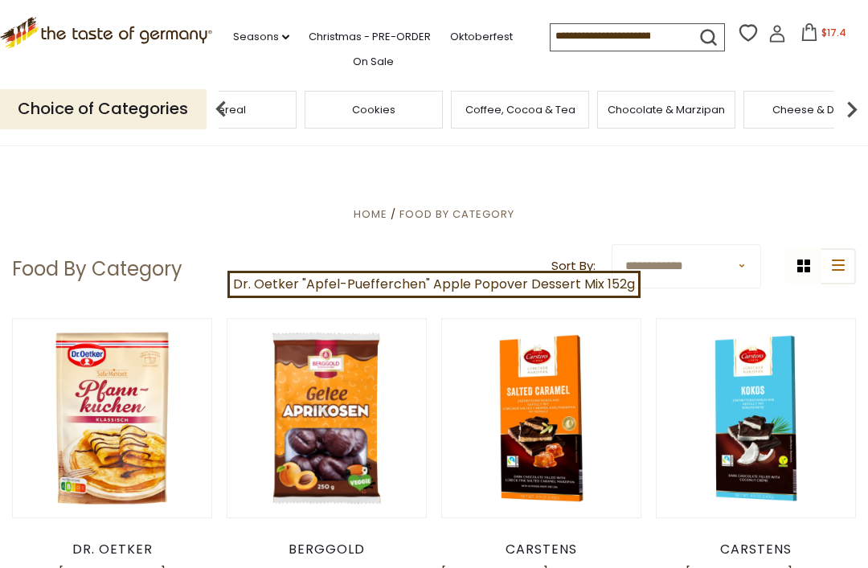
click at [297, 93] on div "Cereal" at bounding box center [227, 110] width 138 height 38
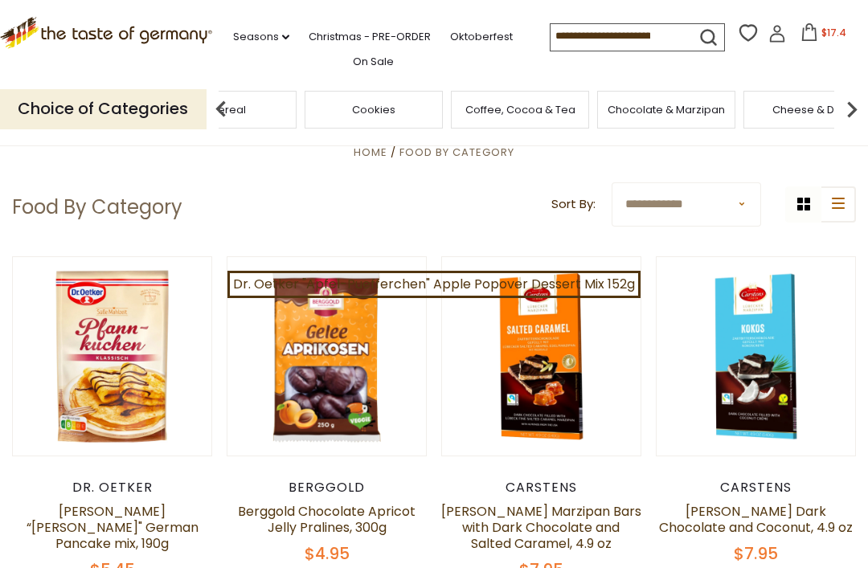
scroll to position [64, 0]
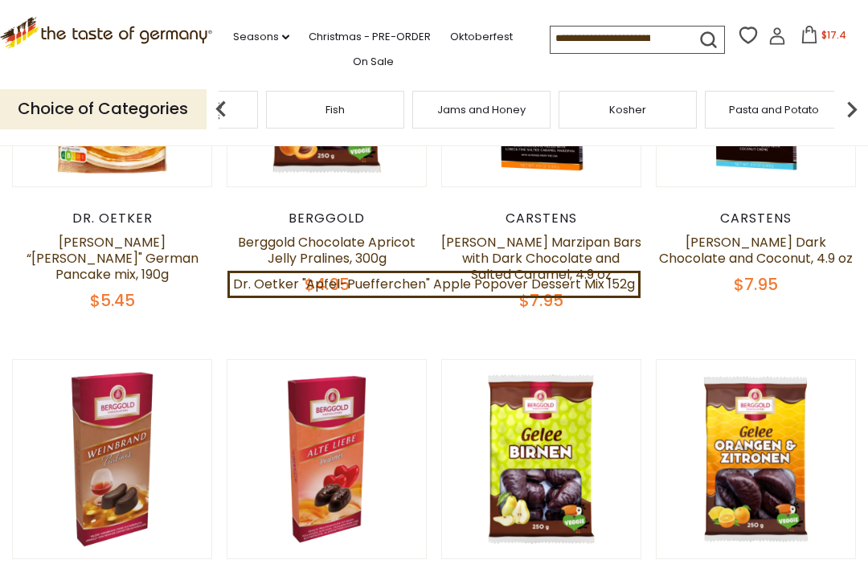
scroll to position [0, 0]
